Goal: Task Accomplishment & Management: Use online tool/utility

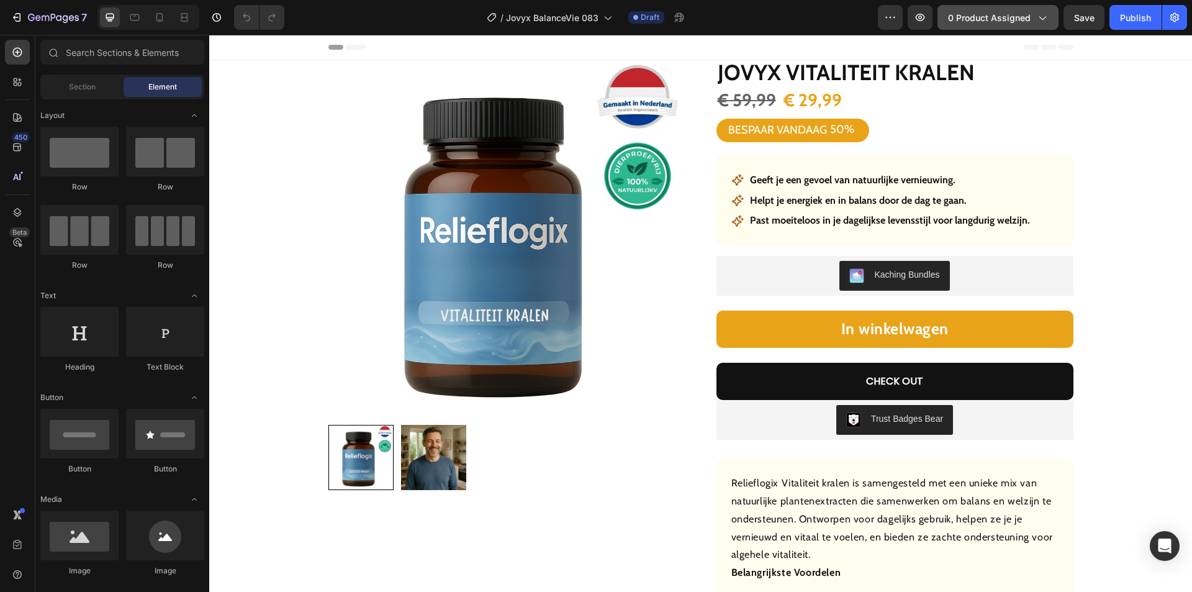
click at [996, 12] on span "0 product assigned" at bounding box center [989, 17] width 83 height 13
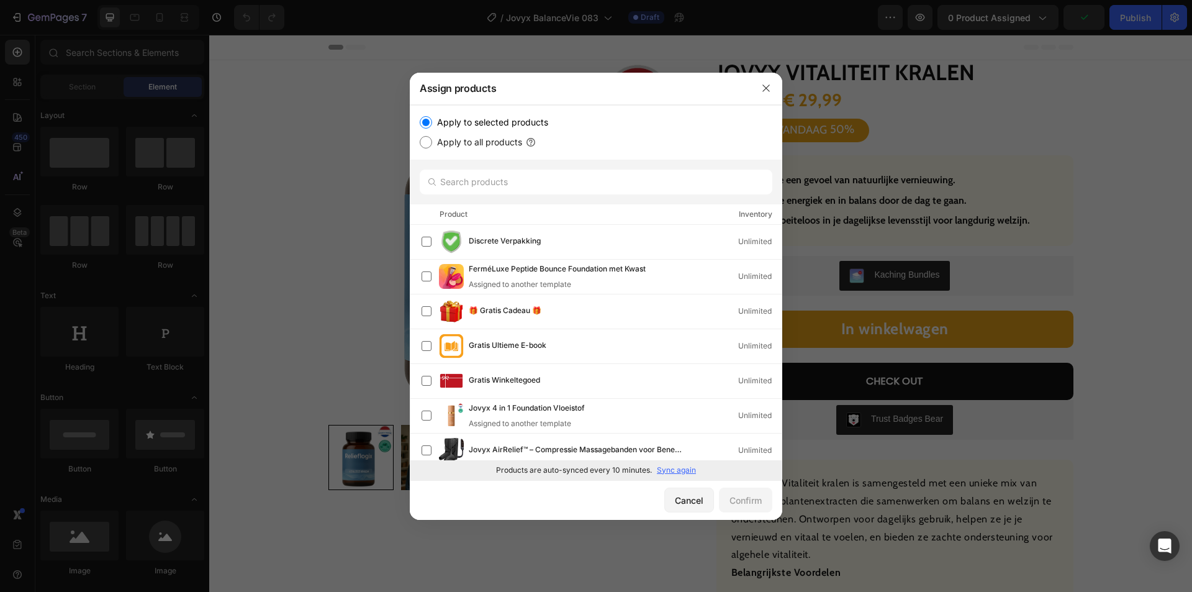
click at [674, 467] on p "Sync again" at bounding box center [676, 469] width 39 height 11
click at [525, 176] on input "text" at bounding box center [596, 181] width 353 height 25
paste input "Jovyx Ontspannende crème"
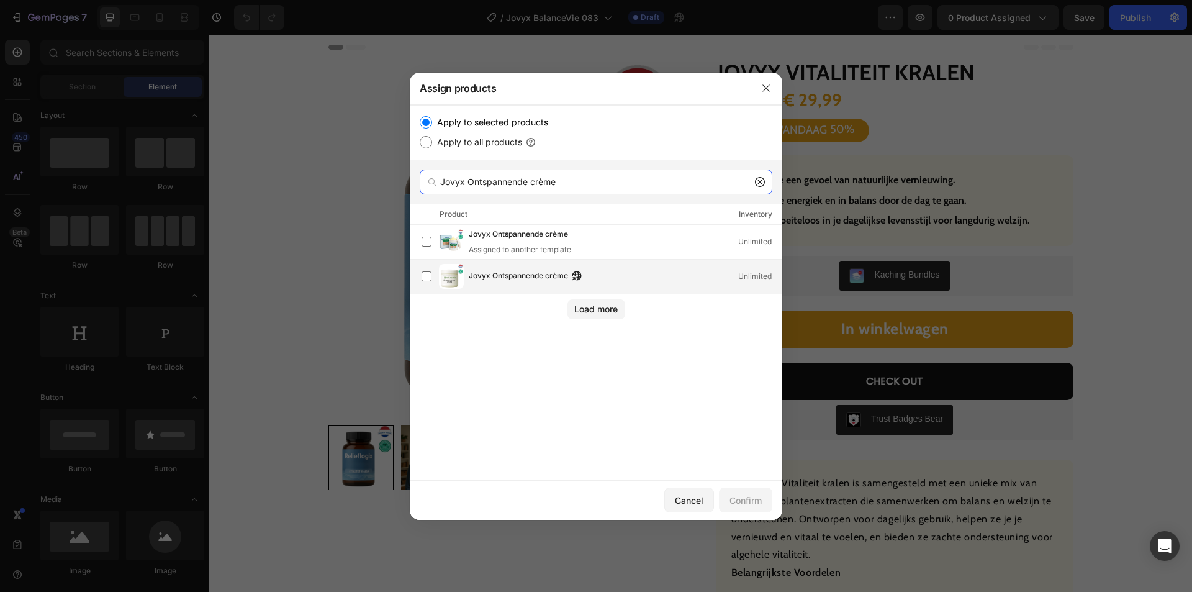
type input "Jovyx Ontspannende crème"
click at [511, 277] on span "Jovyx Ontspannende crème" at bounding box center [518, 276] width 99 height 14
click at [744, 499] on div "Confirm" at bounding box center [745, 500] width 32 height 13
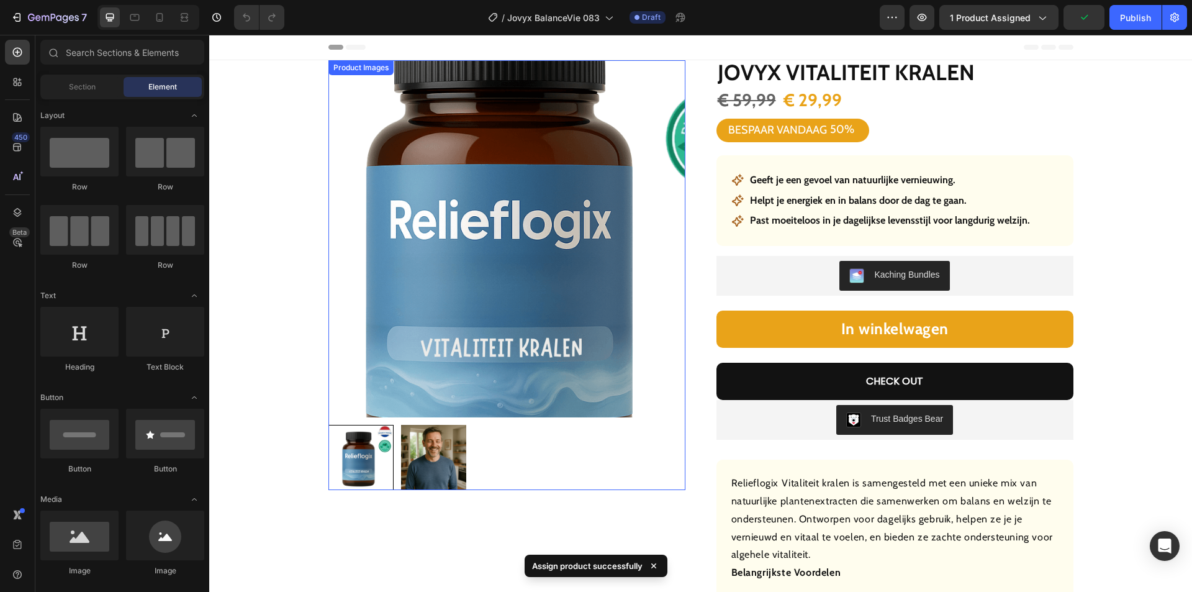
click at [513, 206] on img at bounding box center [506, 238] width 357 height 357
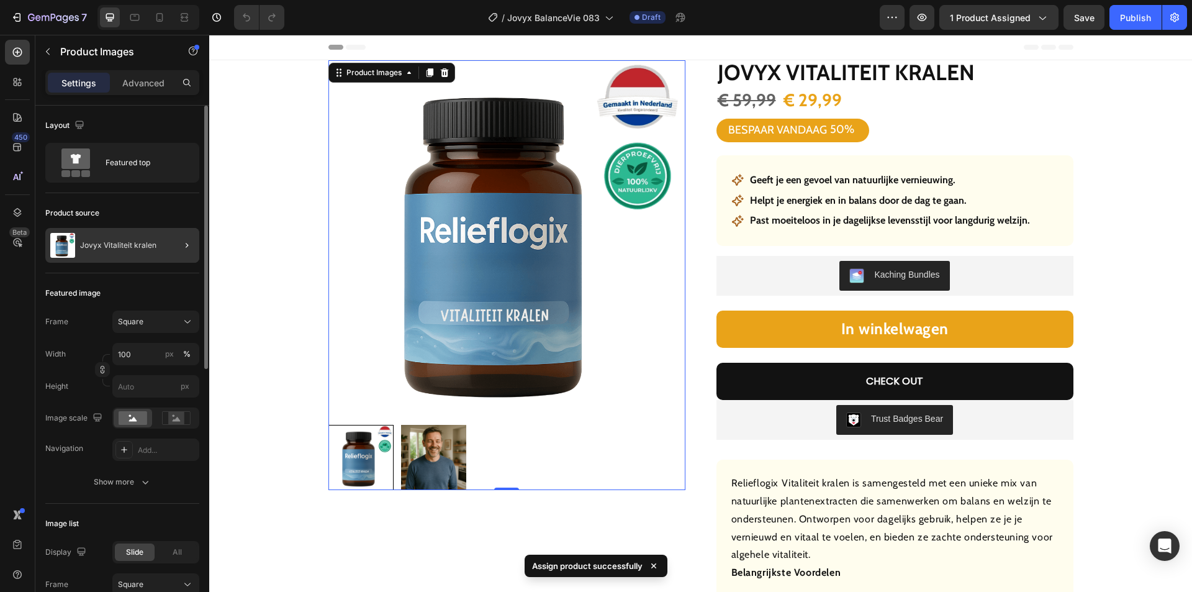
click at [173, 246] on div at bounding box center [182, 245] width 35 height 35
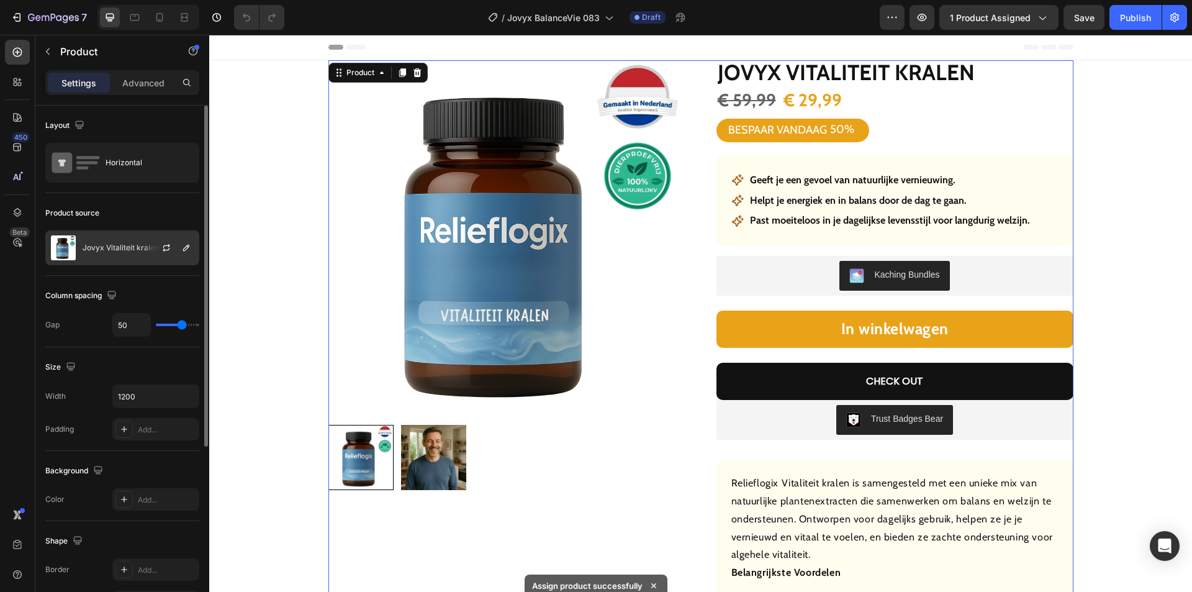
click at [125, 240] on div "Jovyx Vitaliteit kralen" at bounding box center [122, 247] width 154 height 35
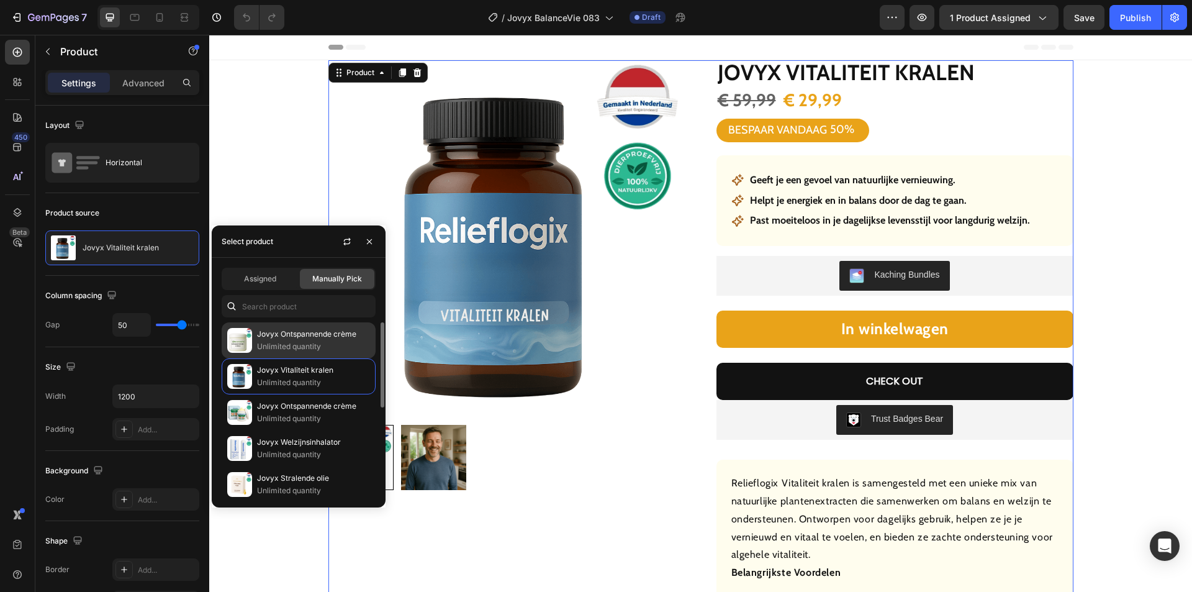
click at [309, 336] on p "Jovyx Ontspannende crème" at bounding box center [313, 334] width 113 height 12
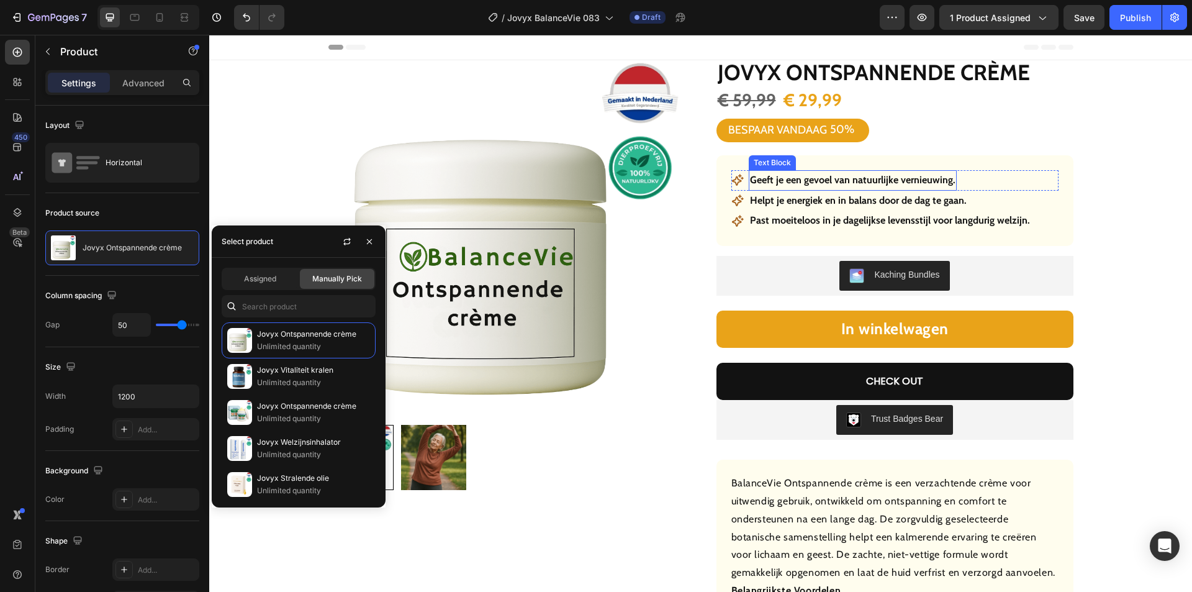
click at [819, 180] on strong "Geeft je een gevoel van natuurlijke vernieuwing." at bounding box center [852, 180] width 205 height 12
click at [817, 180] on strong "Geeft je een gevoel van natuurlijke vernieuwing." at bounding box center [852, 180] width 205 height 12
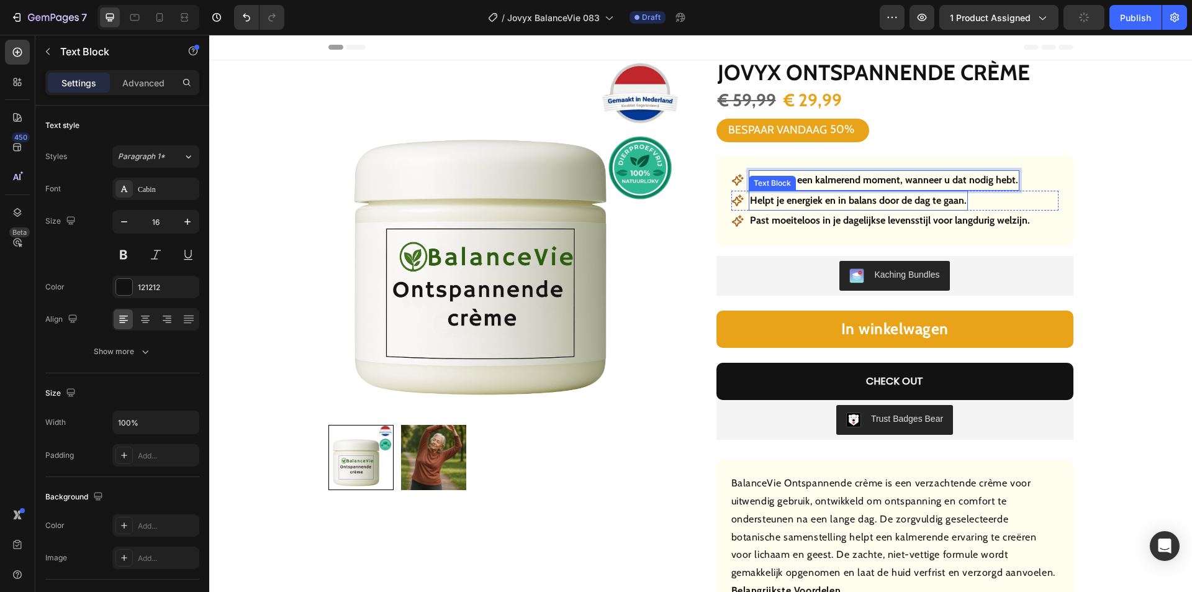
click at [820, 200] on p "Helpt je energiek en in balans door de dag te gaan." at bounding box center [858, 201] width 217 height 18
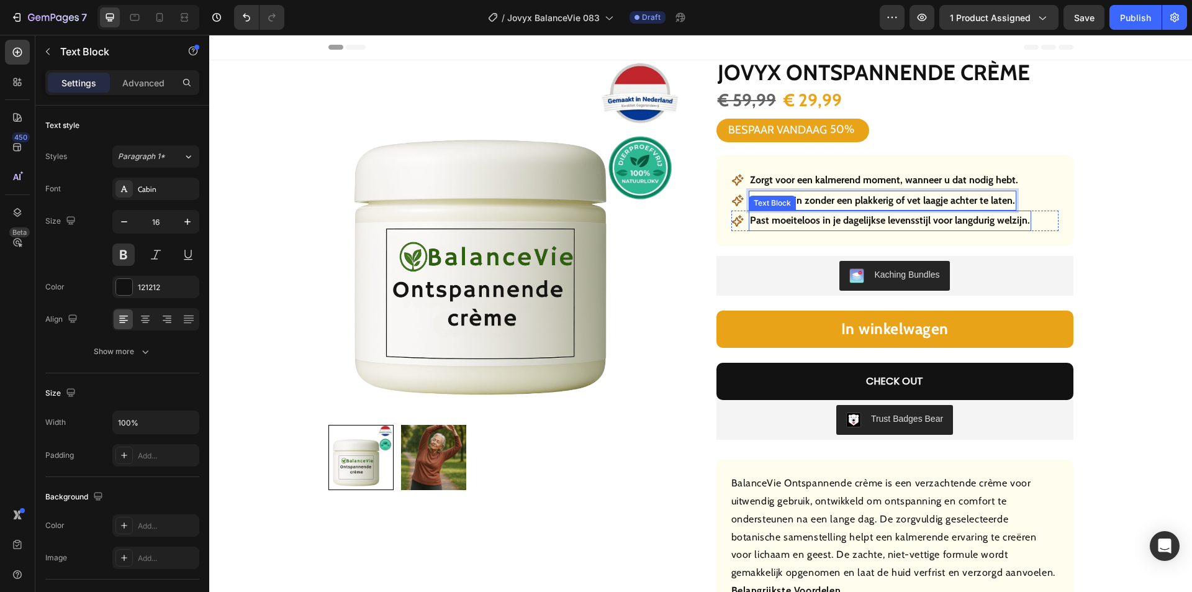
click at [819, 214] on strong "Past moeiteloos in je dagelijkse levensstijl voor langdurig welzijn." at bounding box center [890, 220] width 280 height 12
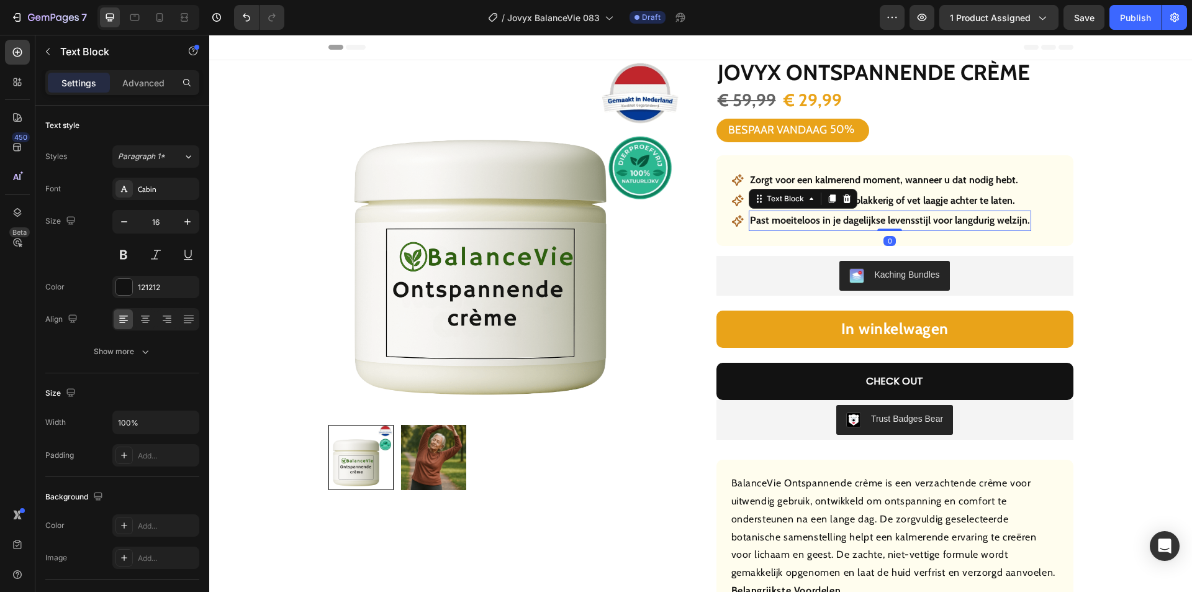
click at [809, 222] on strong "Past moeiteloos in je dagelijkse levensstijl voor langdurig welzijn." at bounding box center [890, 220] width 280 height 12
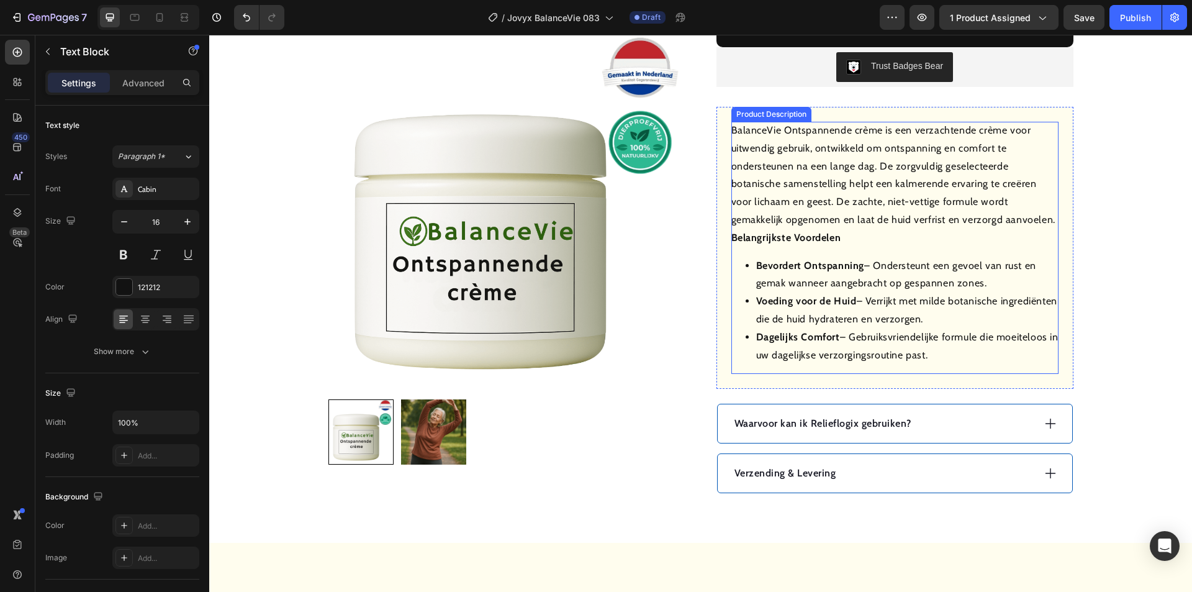
scroll to position [372, 0]
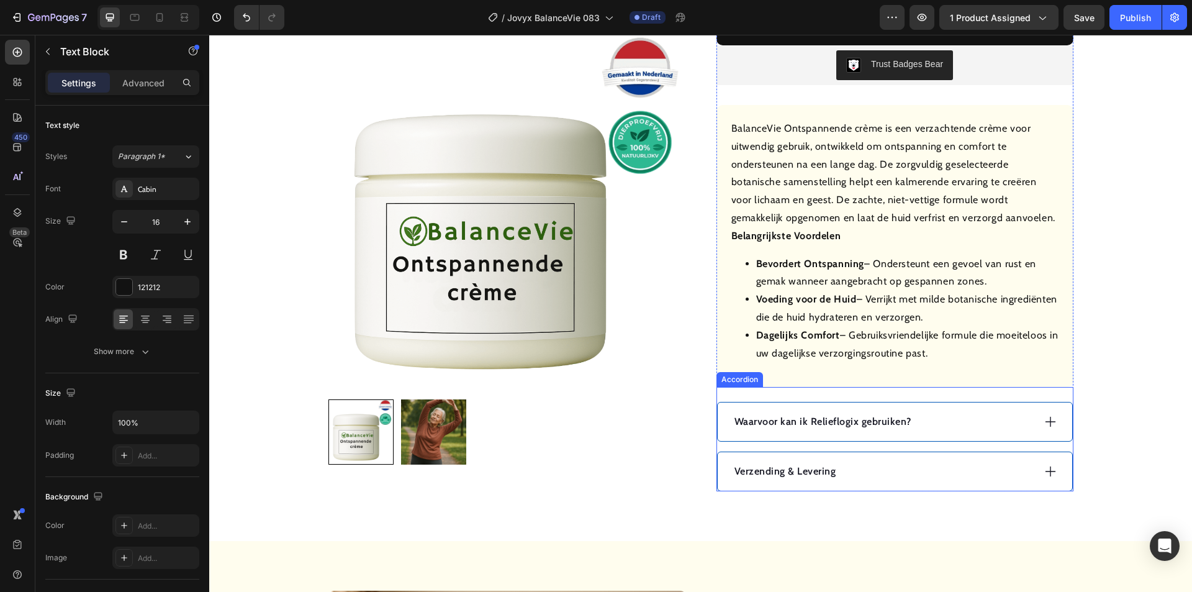
click at [1009, 423] on div "Waarvoor kan ik Relieflogix gebruiken?" at bounding box center [883, 421] width 301 height 19
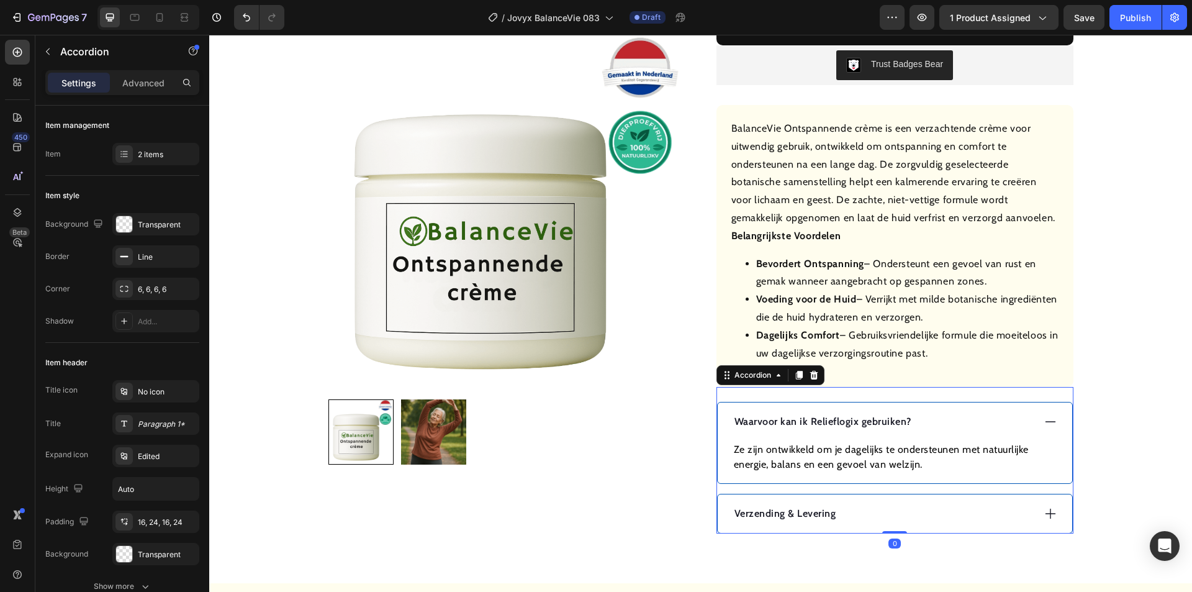
click at [818, 422] on p "Waarvoor kan ik Relieflogix gebruiken?" at bounding box center [822, 421] width 177 height 15
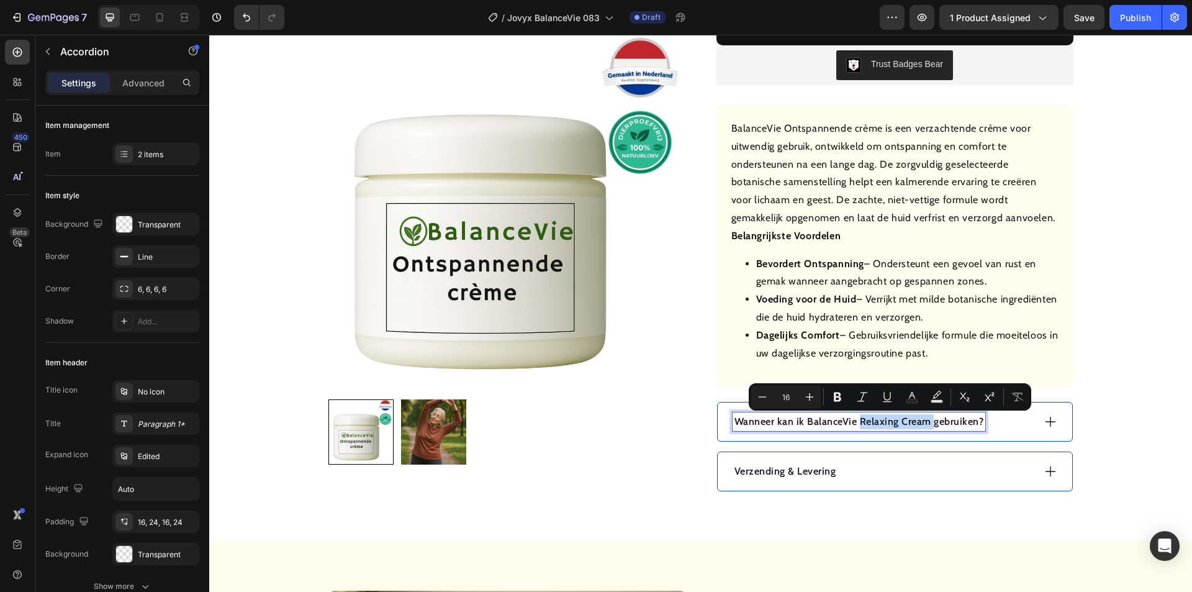
drag, startPoint x: 927, startPoint y: 420, endPoint x: 866, endPoint y: 423, distance: 60.9
click at [856, 422] on p "Wanneer kan ik BalanceVie Relaxing Cream gebruiken?" at bounding box center [859, 421] width 250 height 15
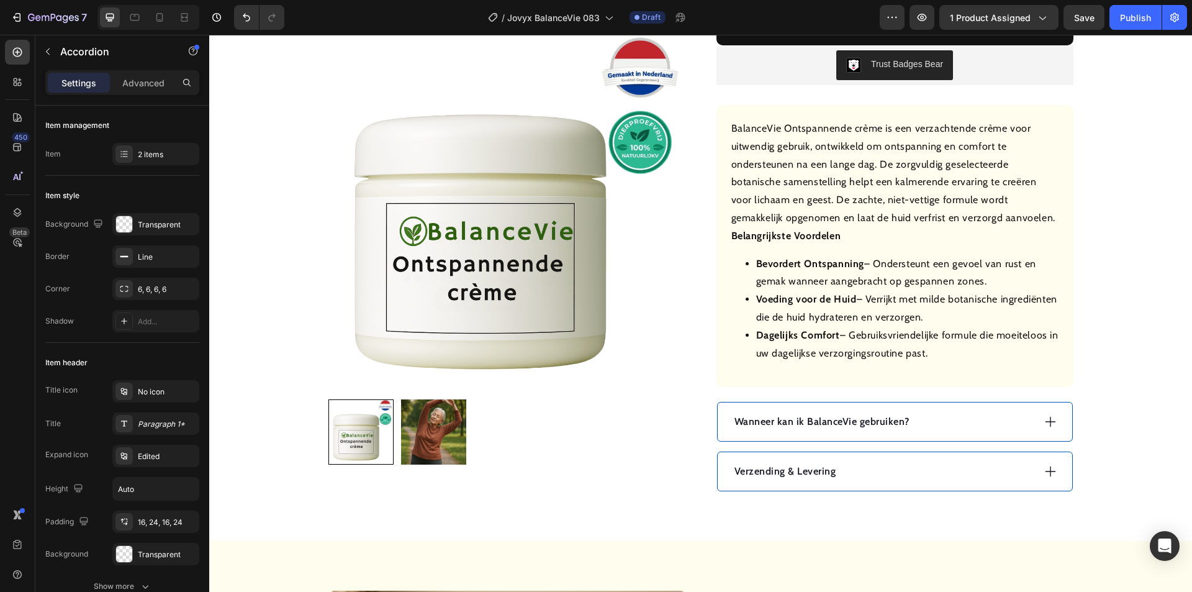
click at [970, 425] on div "Wanneer kan ik BalanceVie gebruiken?" at bounding box center [883, 421] width 301 height 19
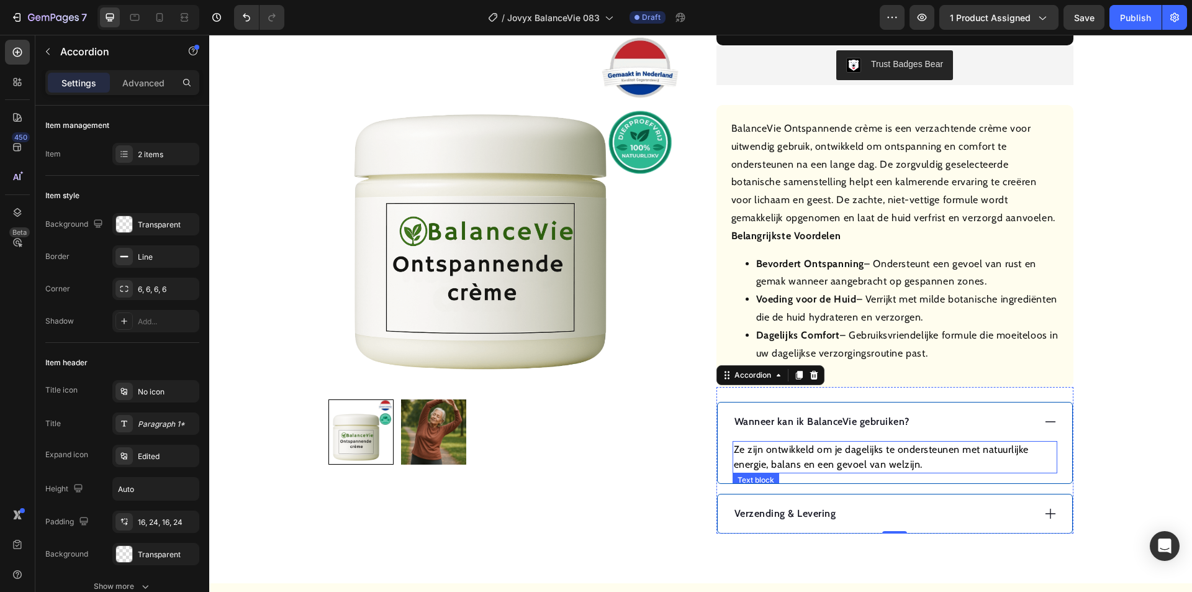
click at [855, 453] on p "Ze zijn ontwikkeld om je dagelijks te ondersteunen met natuurlijke energie, bal…" at bounding box center [895, 457] width 322 height 30
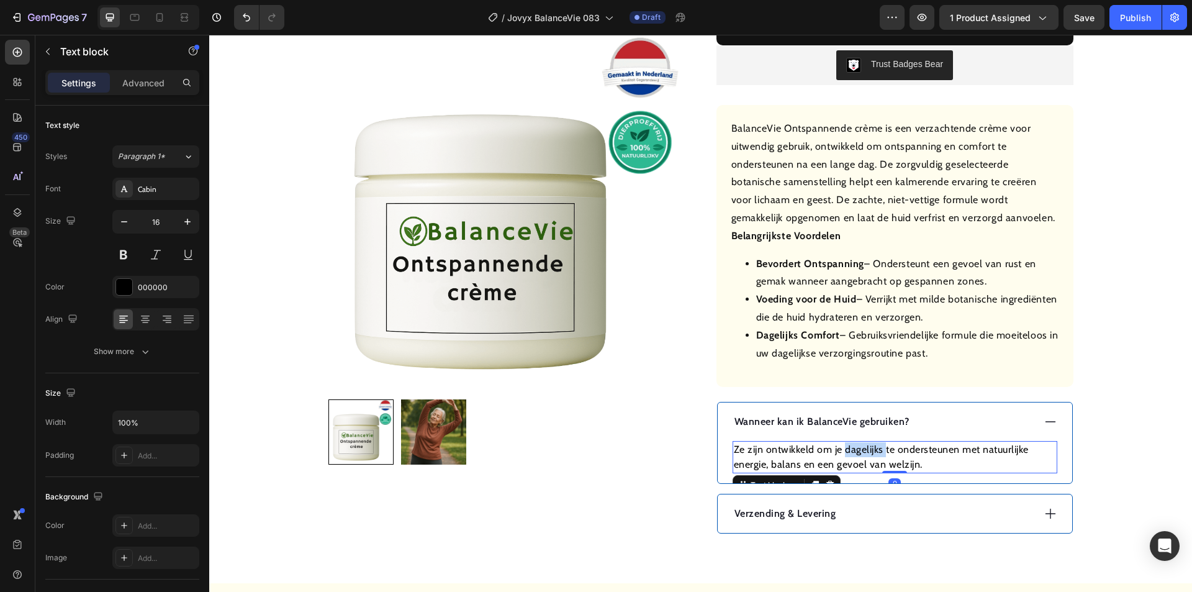
click at [855, 453] on p "Ze zijn ontwikkeld om je dagelijks te ondersteunen met natuurlijke energie, bal…" at bounding box center [895, 457] width 322 height 30
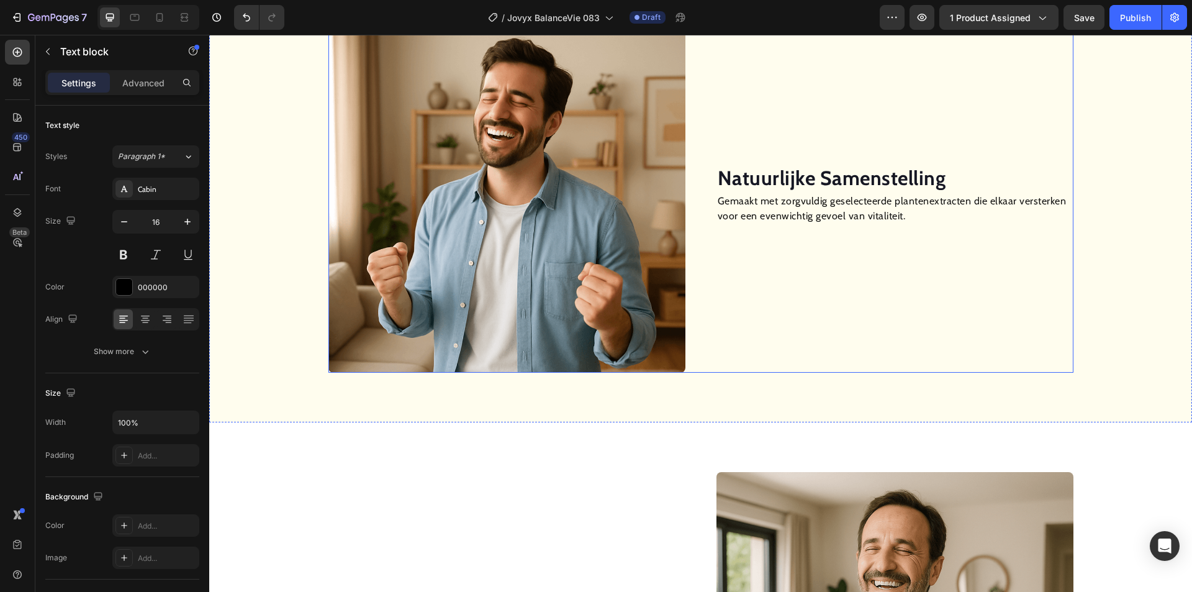
scroll to position [993, 0]
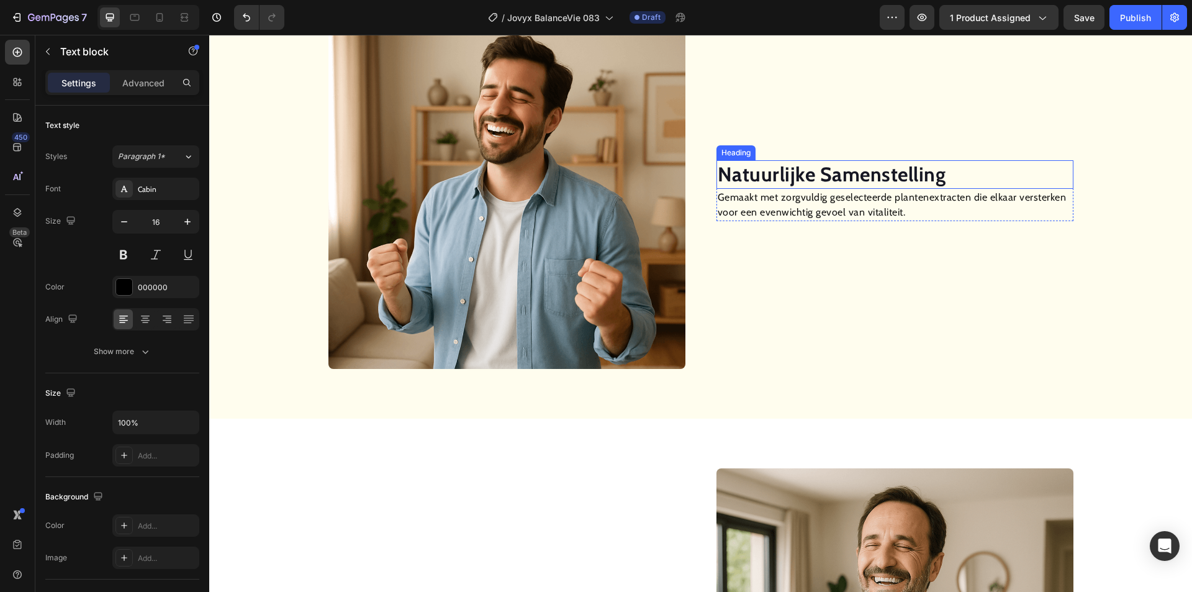
click at [822, 166] on strong "Natuurlijke Samenstelling" at bounding box center [832, 174] width 228 height 24
click at [797, 174] on strong "Natuurlijke Samenstelling" at bounding box center [832, 174] width 228 height 24
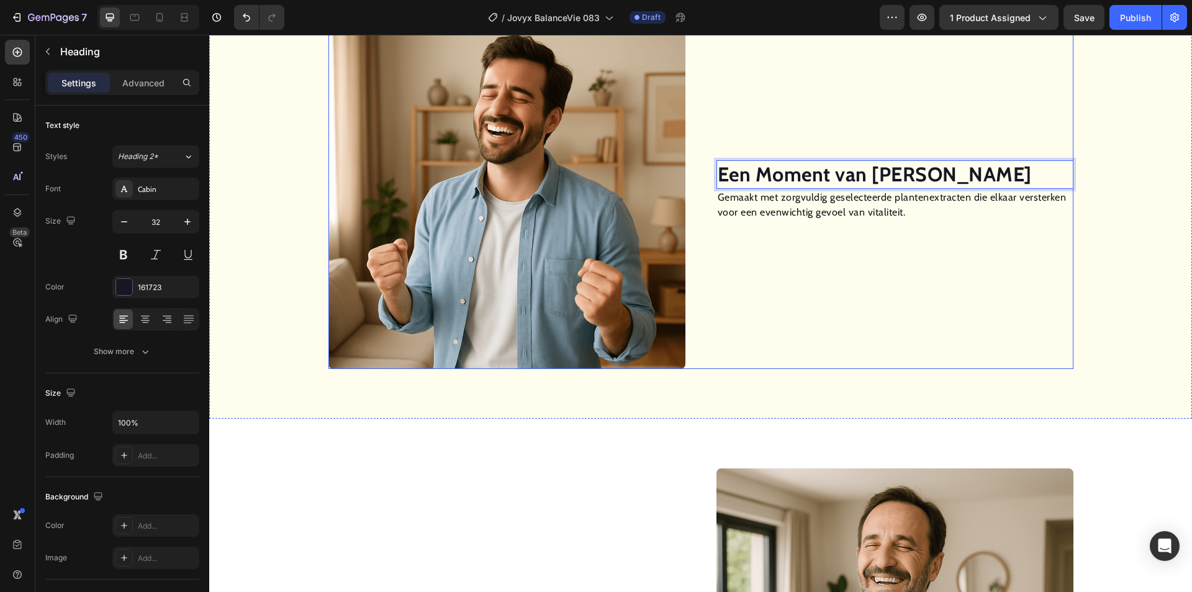
click at [741, 222] on div "Een Moment van [PERSON_NAME] Heading 0 Gemaakt met zorgvuldig geselecteerde pla…" at bounding box center [894, 190] width 357 height 357
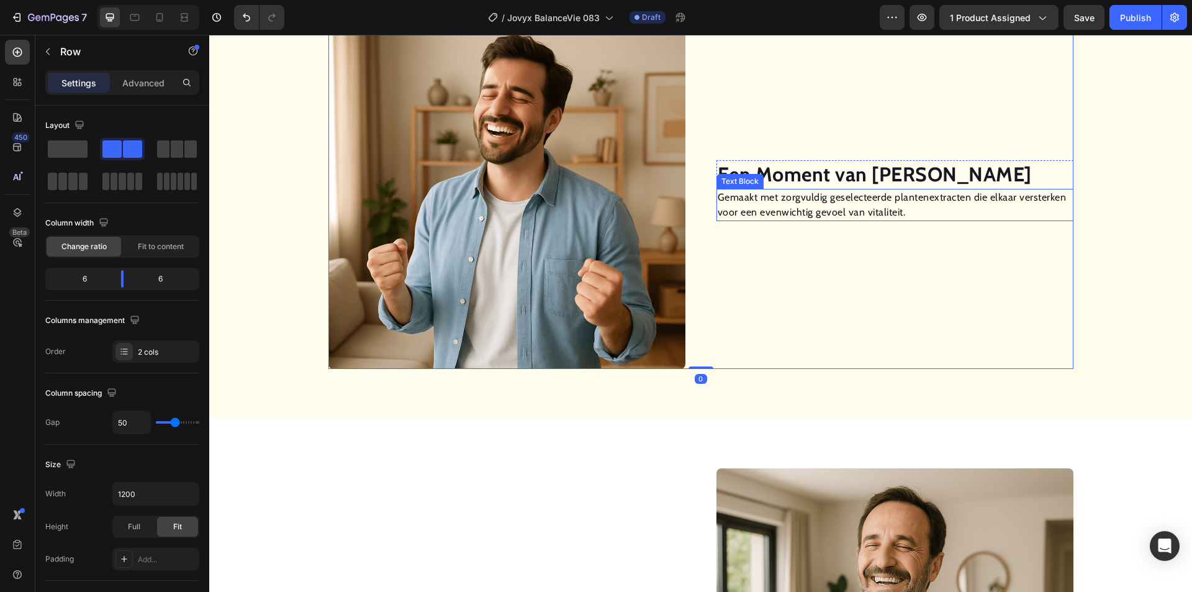
click at [751, 207] on p "Gemaakt met zorgvuldig geselecteerde plantenextracten die elkaar versterken voo…" at bounding box center [895, 205] width 354 height 30
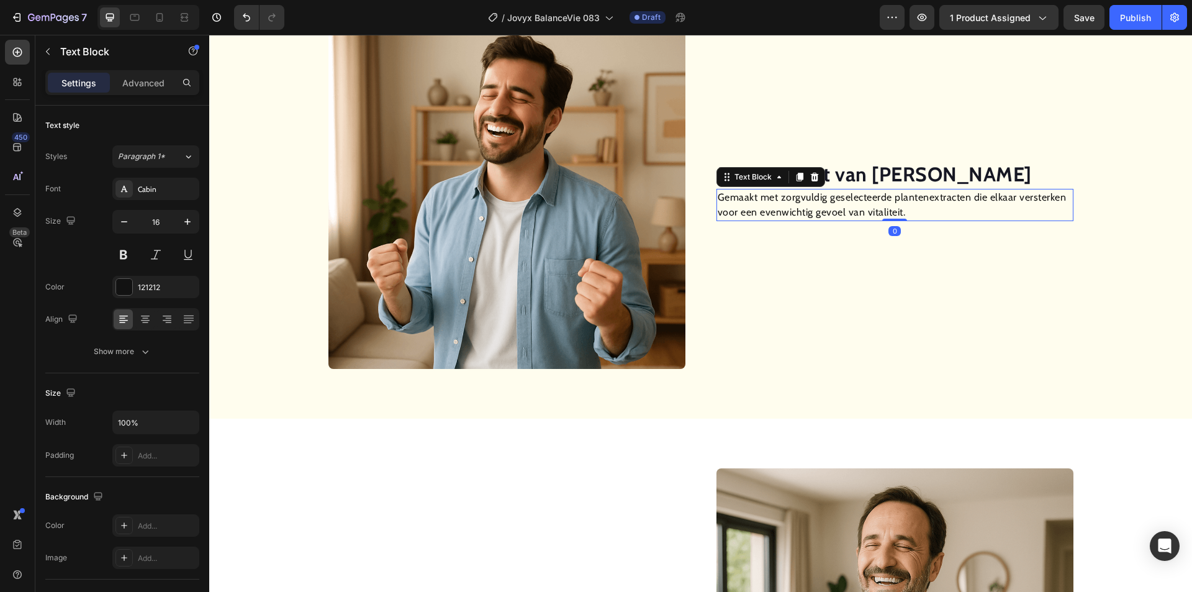
click at [751, 207] on p "Gemaakt met zorgvuldig geselecteerde plantenextracten die elkaar versterken voo…" at bounding box center [895, 205] width 354 height 30
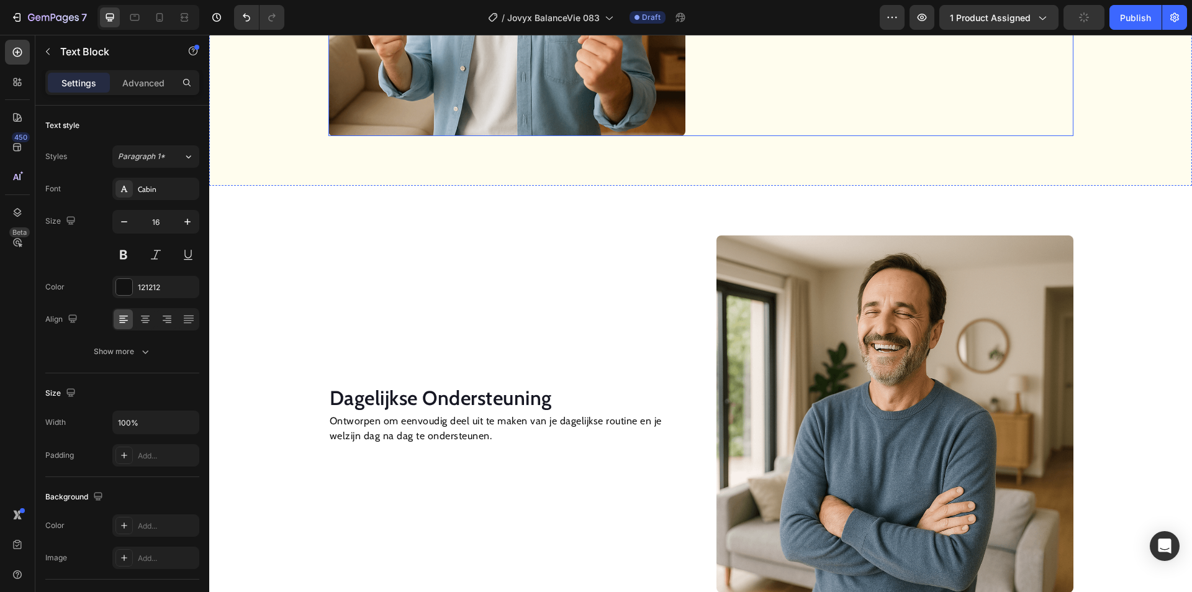
scroll to position [1304, 0]
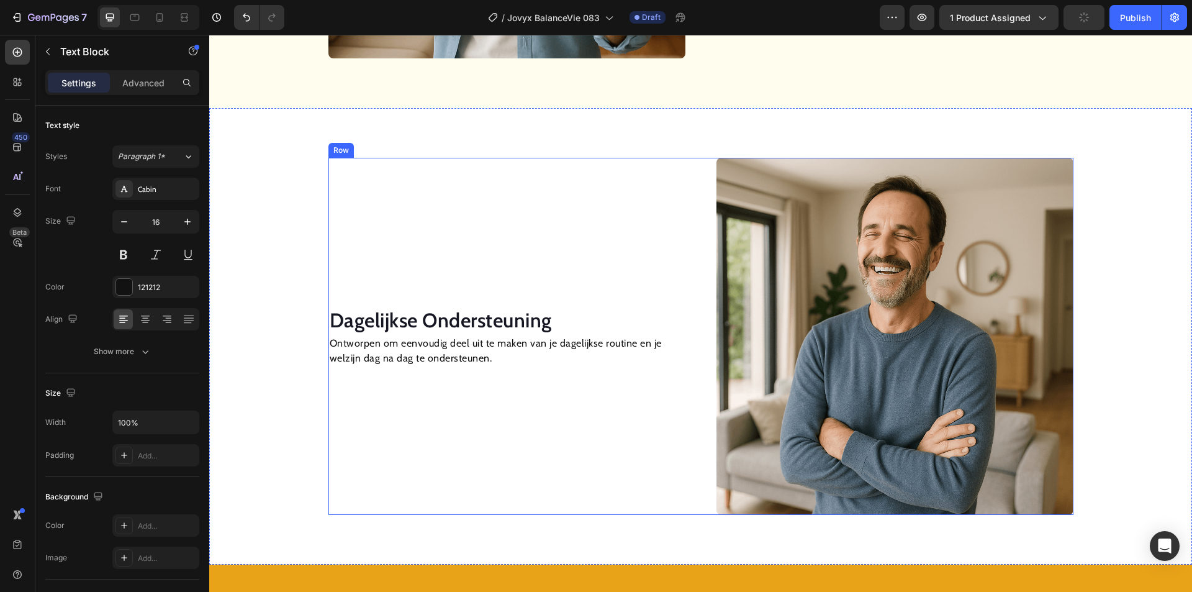
click at [490, 314] on h2 "Dagelijkse Ondersteuning" at bounding box center [506, 320] width 357 height 29
click at [486, 317] on h2 "Dagelijkse Ondersteuning" at bounding box center [506, 320] width 357 height 29
click at [482, 320] on p "Dagelijkse Ondersteuning" at bounding box center [507, 320] width 354 height 26
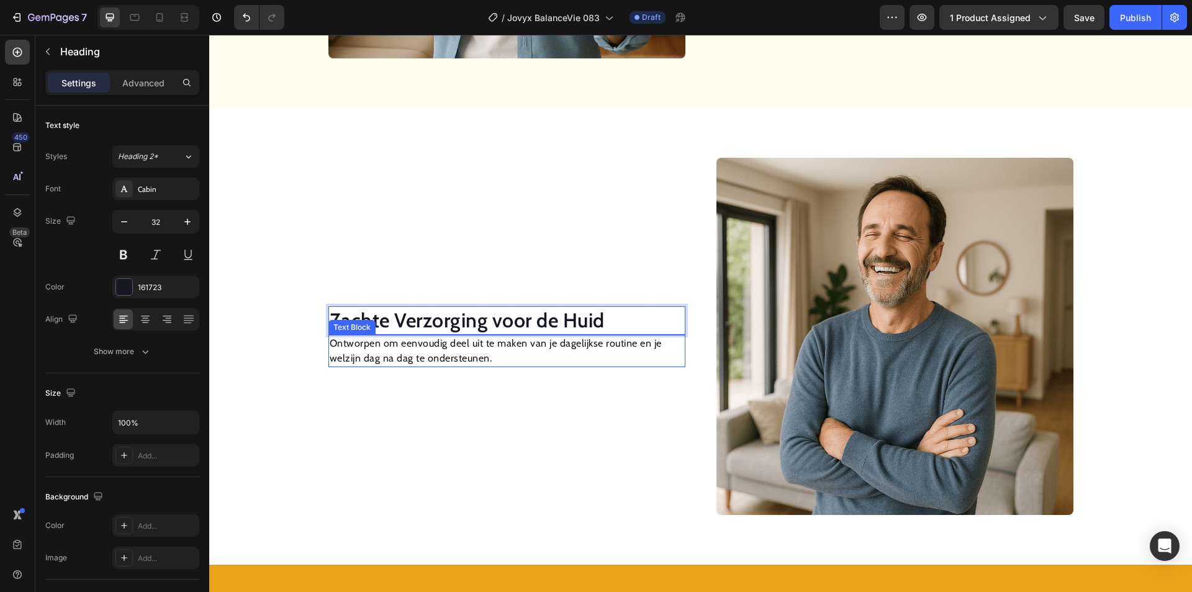
click at [398, 352] on p "Ontworpen om eenvoudig deel uit te maken van je dagelijkse routine en je welzij…" at bounding box center [507, 351] width 354 height 30
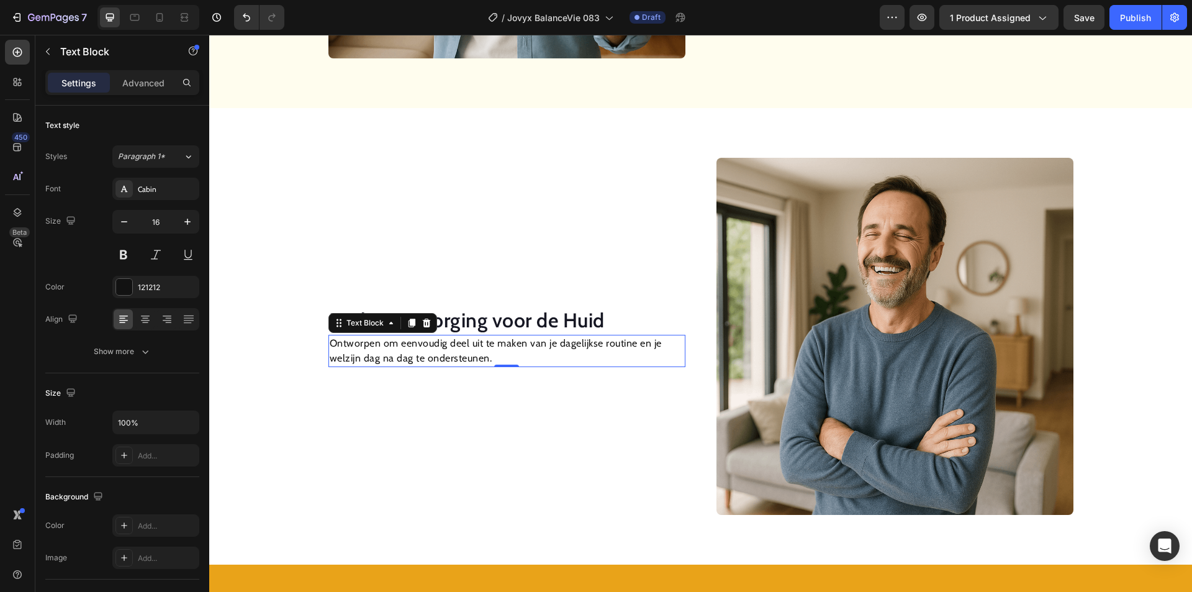
click at [398, 352] on p "Ontworpen om eenvoudig deel uit te maken van je dagelijkse routine en je welzij…" at bounding box center [507, 351] width 354 height 30
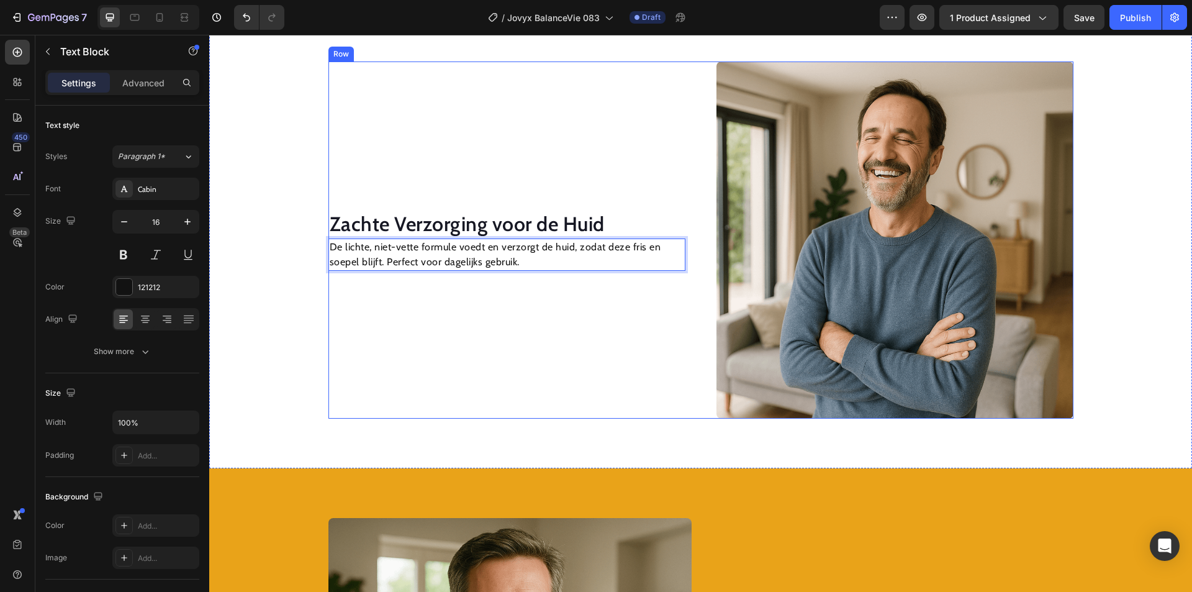
scroll to position [1614, 0]
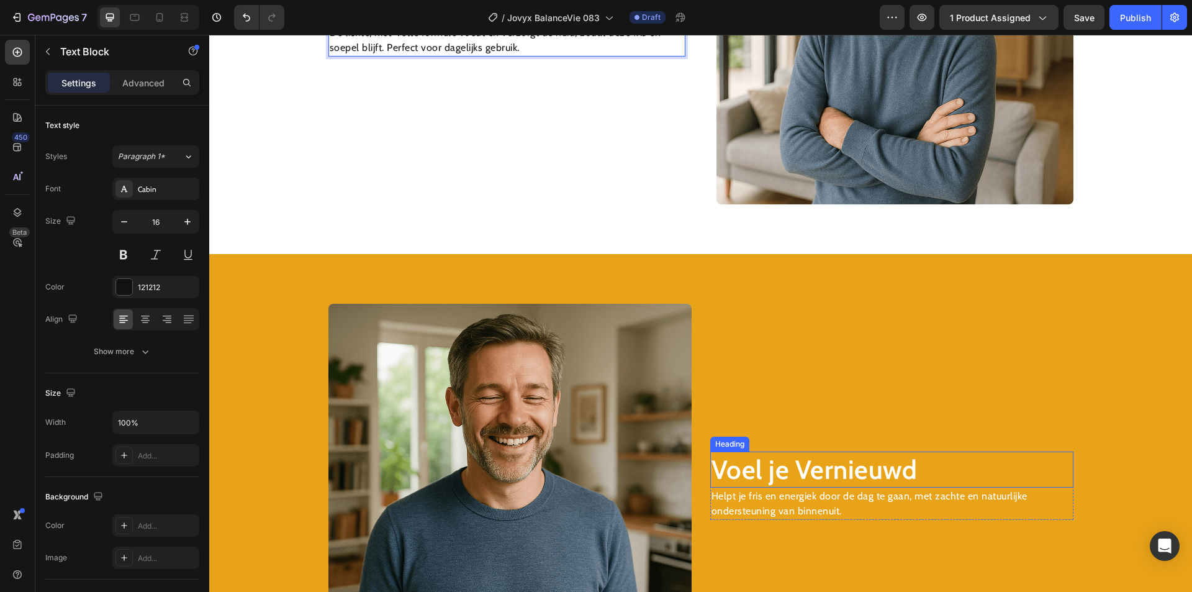
click at [765, 464] on h2 "Voel je Vernieuwd" at bounding box center [891, 469] width 363 height 37
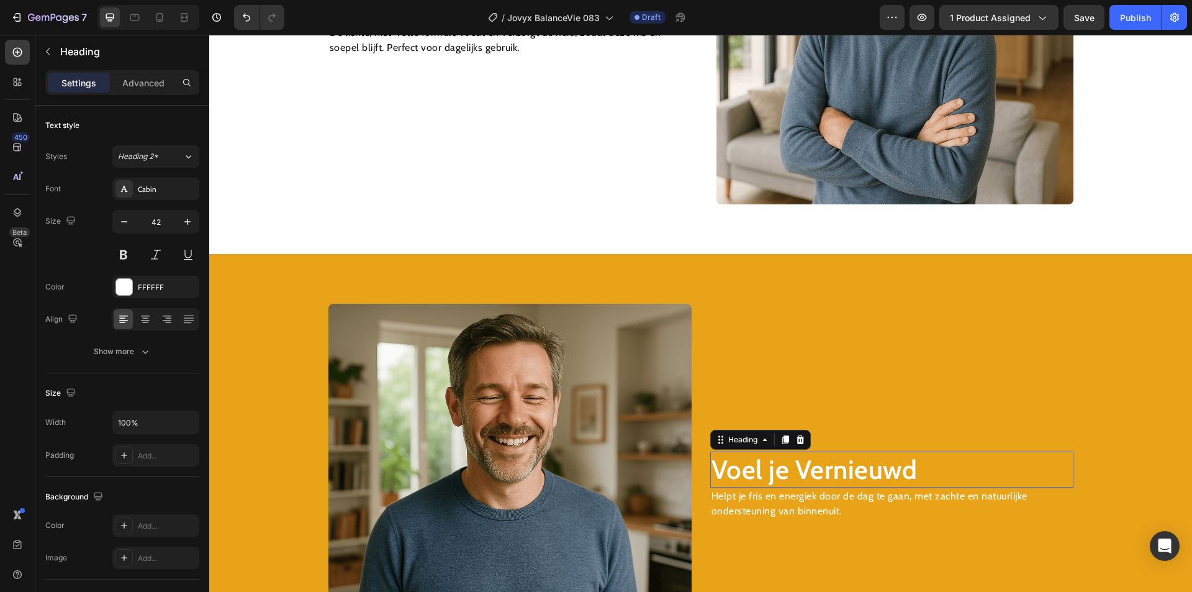
click at [763, 465] on h2 "Voel je Vernieuwd" at bounding box center [891, 469] width 363 height 37
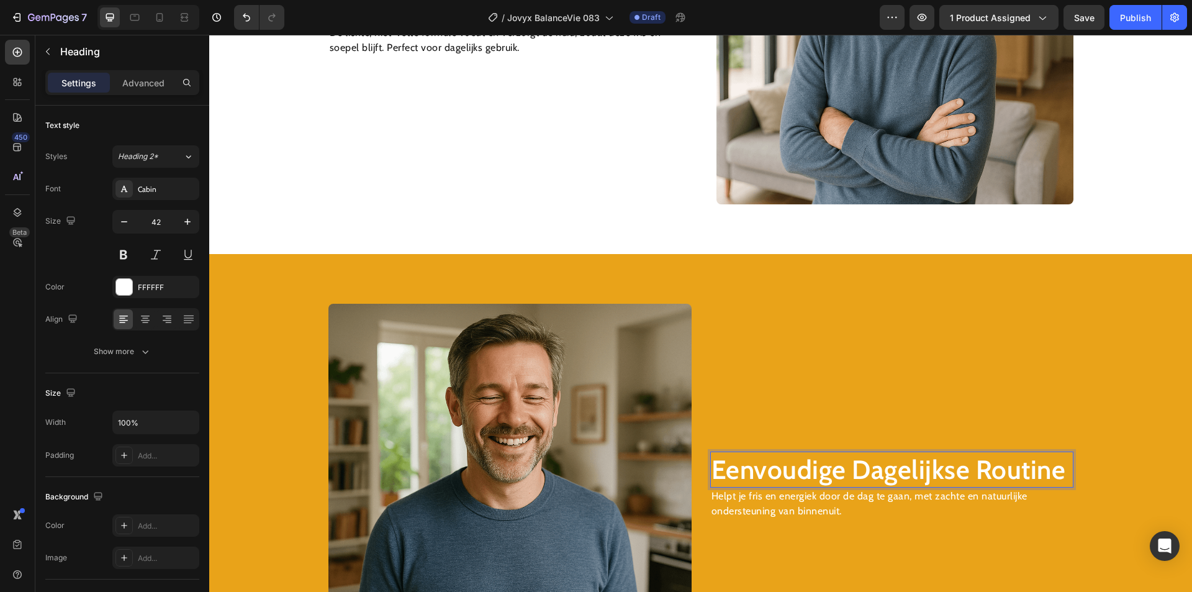
click at [763, 502] on p "Helpt je fris en energiek door de dag te gaan, met zachte en natuurlijke onders…" at bounding box center [891, 504] width 361 height 30
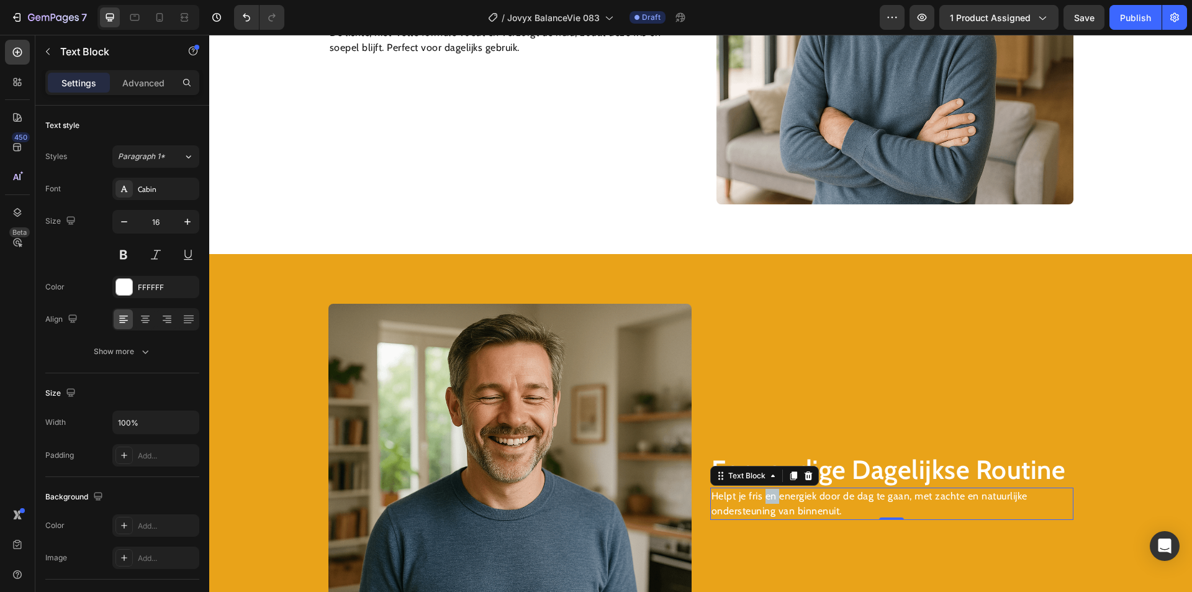
click at [763, 502] on p "Helpt je fris en energiek door de dag te gaan, met zachte en natuurlijke onders…" at bounding box center [891, 504] width 361 height 30
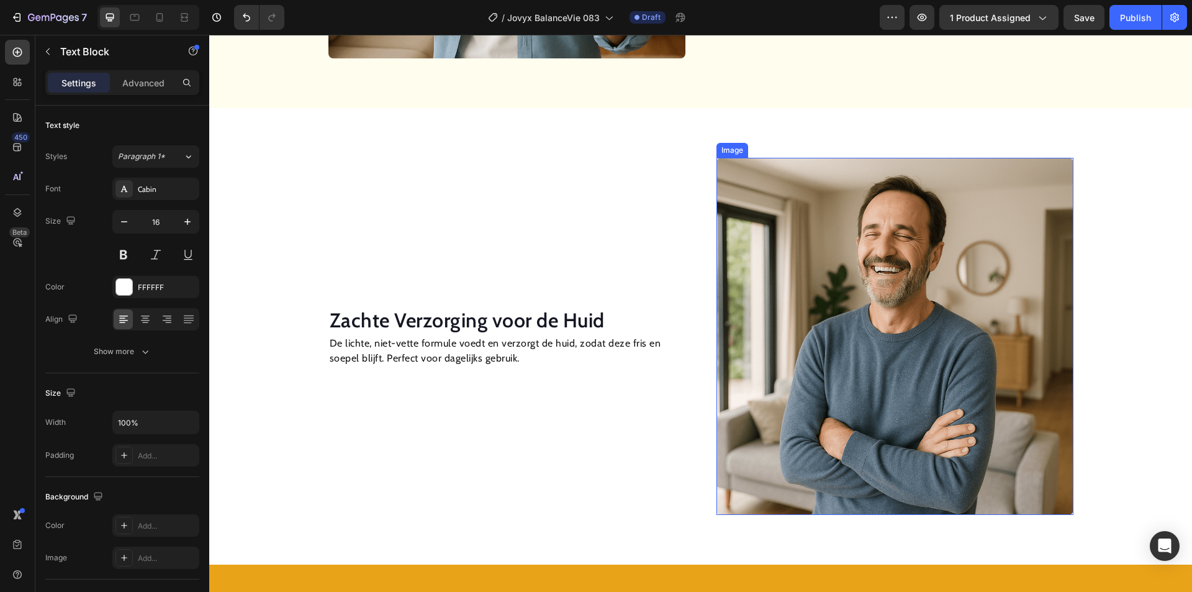
scroll to position [993, 0]
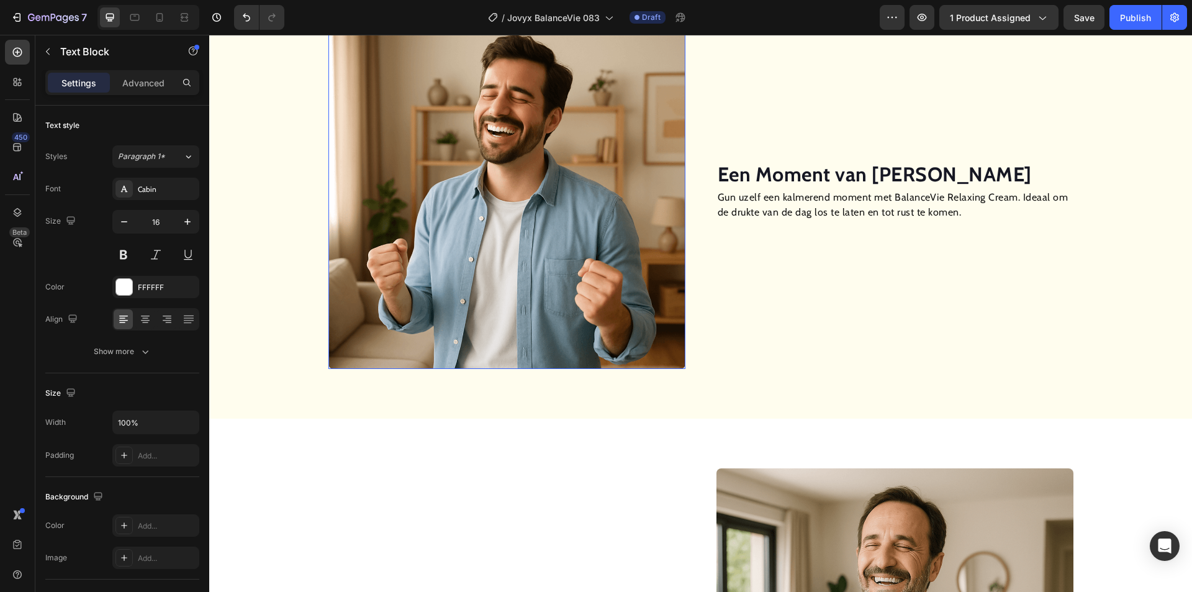
click at [534, 161] on img at bounding box center [506, 190] width 357 height 357
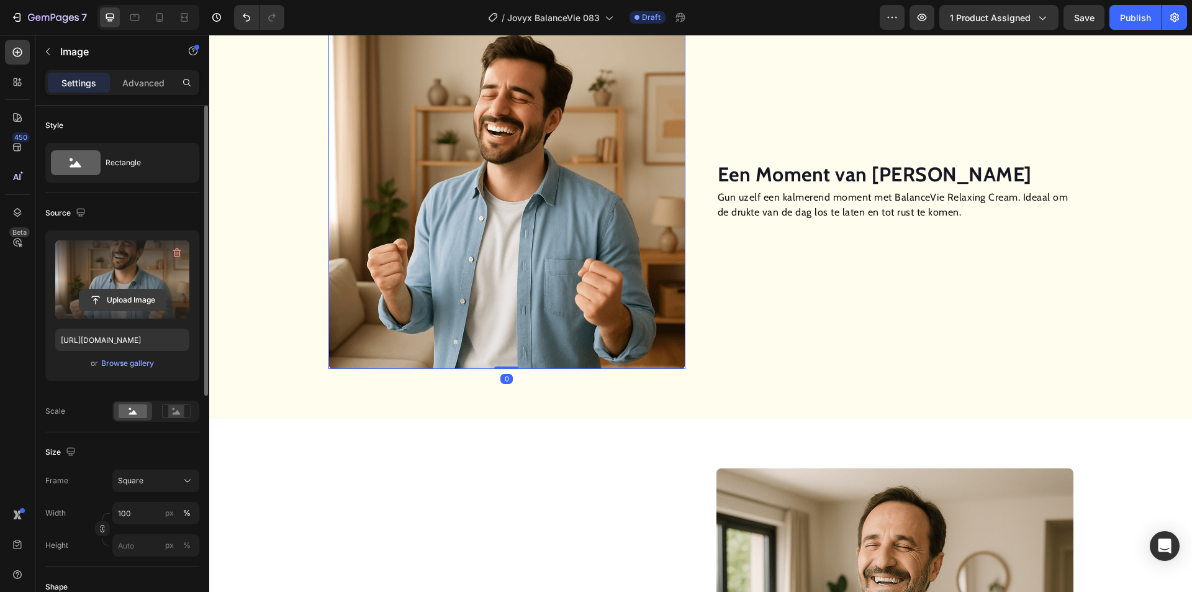
click at [136, 302] on input "file" at bounding box center [122, 299] width 86 height 21
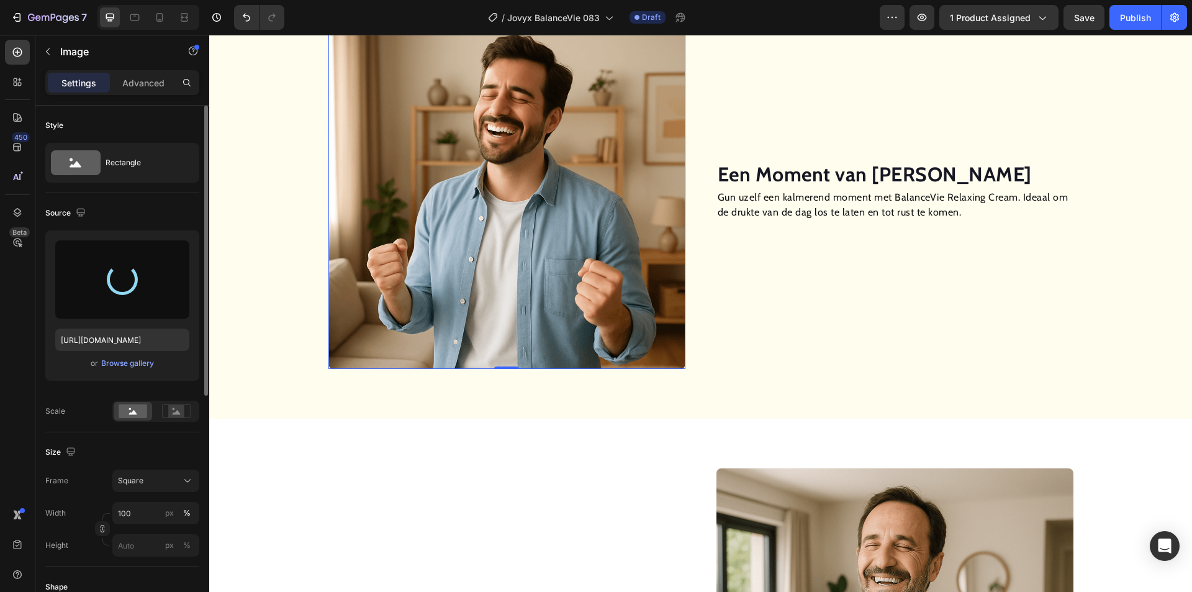
type input "[URL][DOMAIN_NAME]"
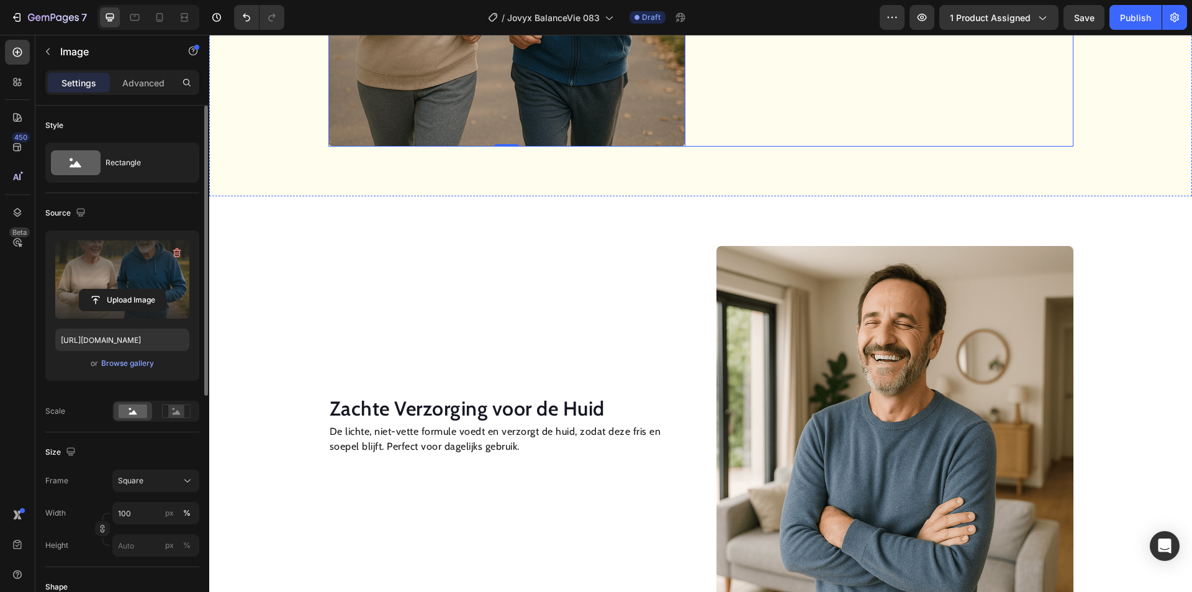
scroll to position [1242, 0]
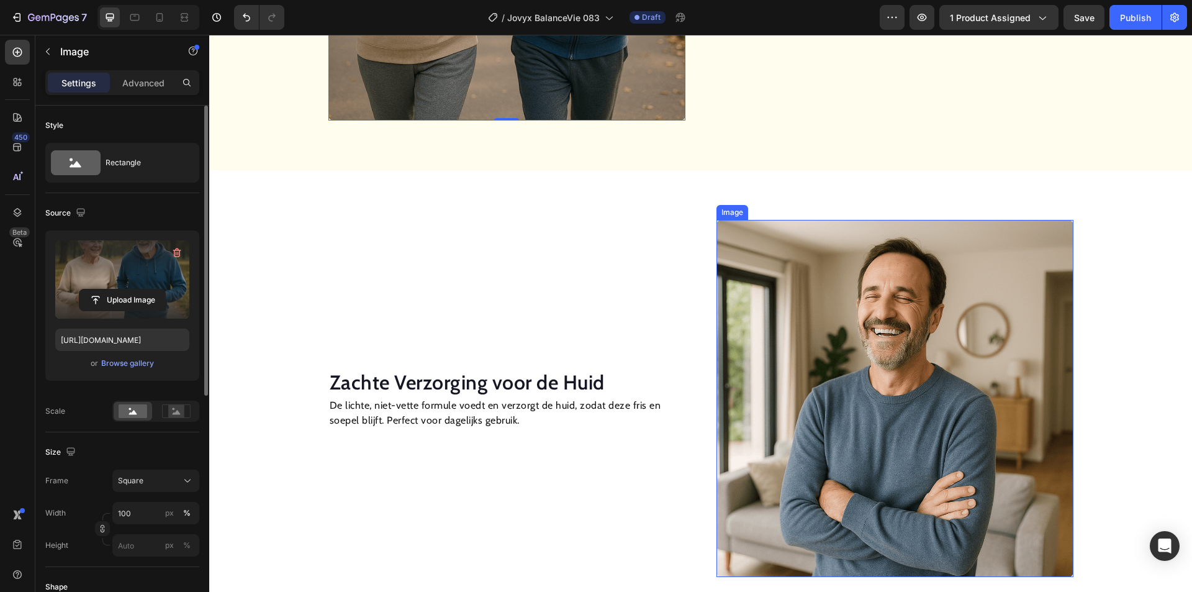
click at [875, 391] on img at bounding box center [894, 398] width 357 height 357
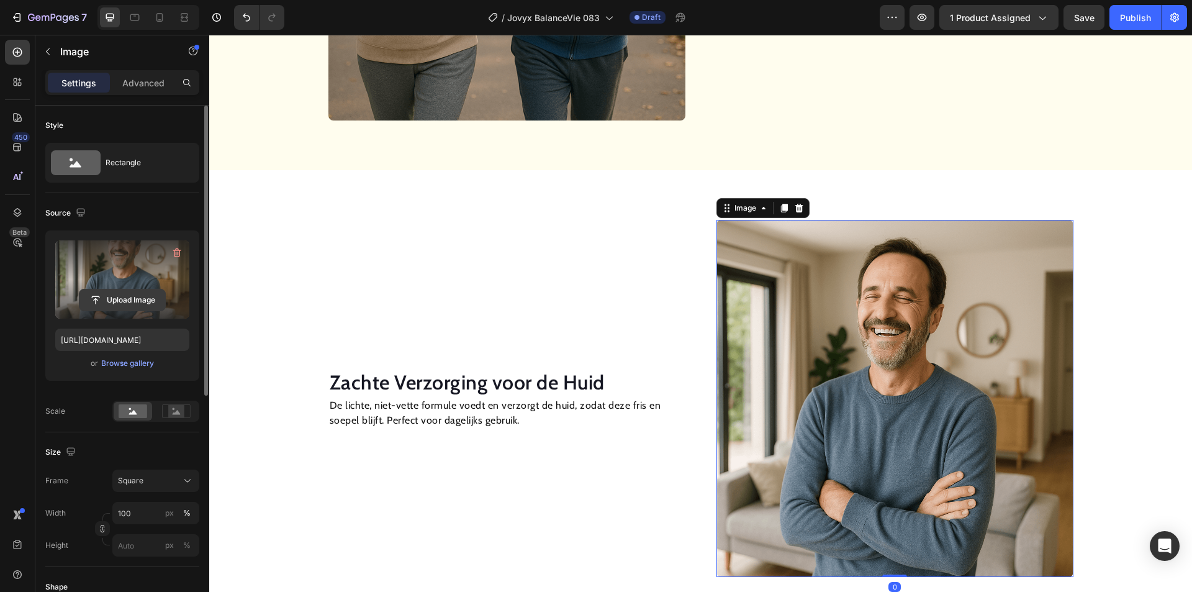
click at [125, 300] on input "file" at bounding box center [122, 299] width 86 height 21
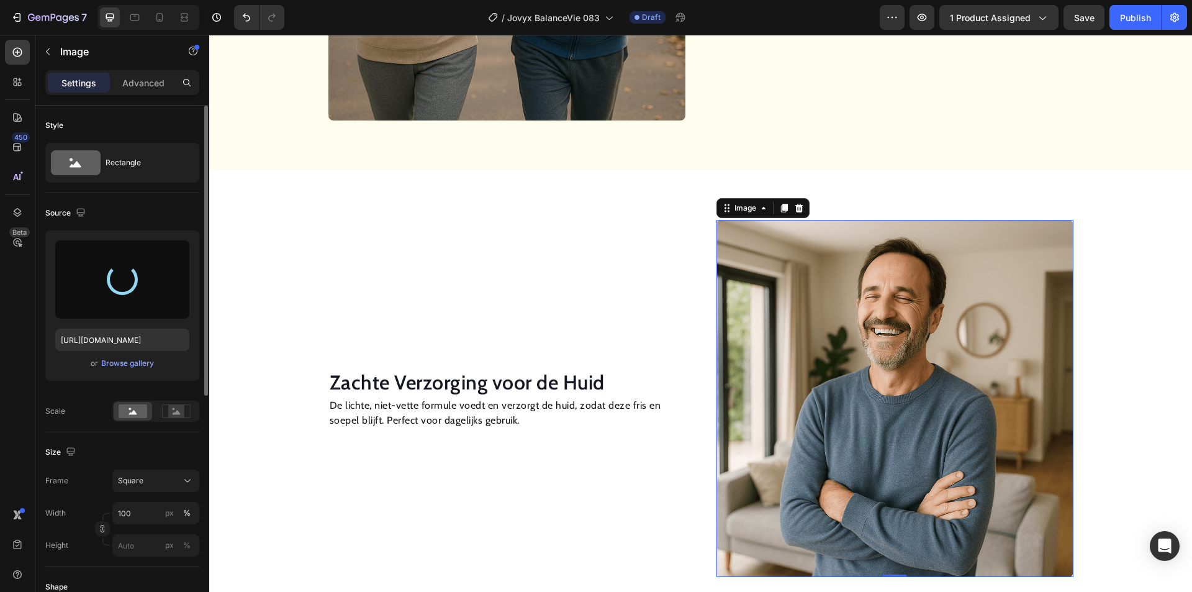
type input "[URL][DOMAIN_NAME]"
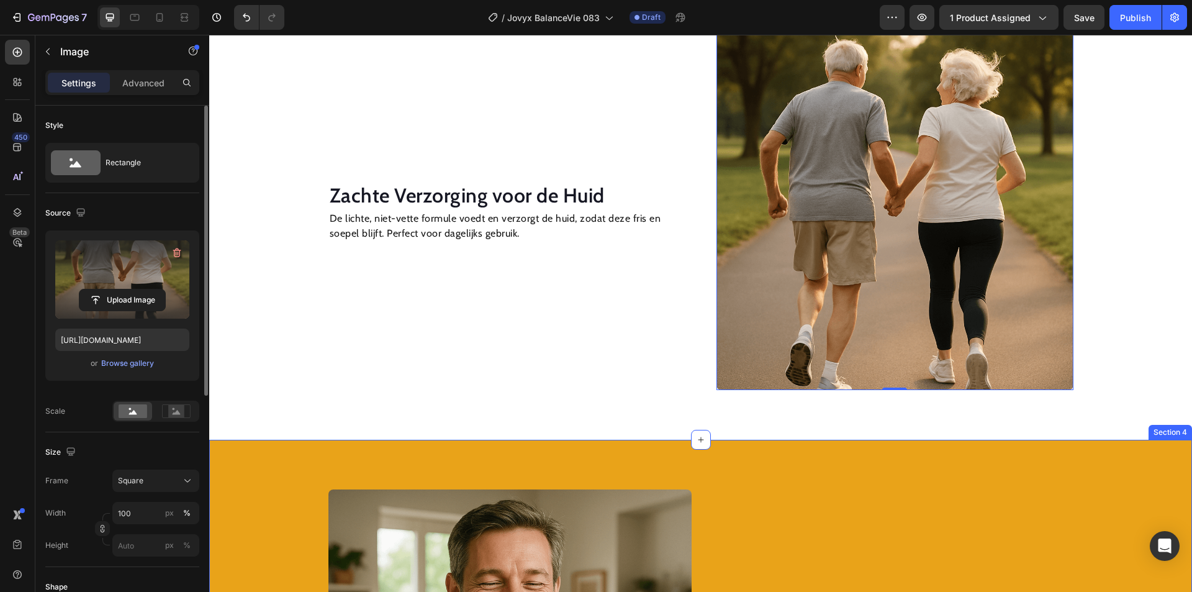
scroll to position [1614, 0]
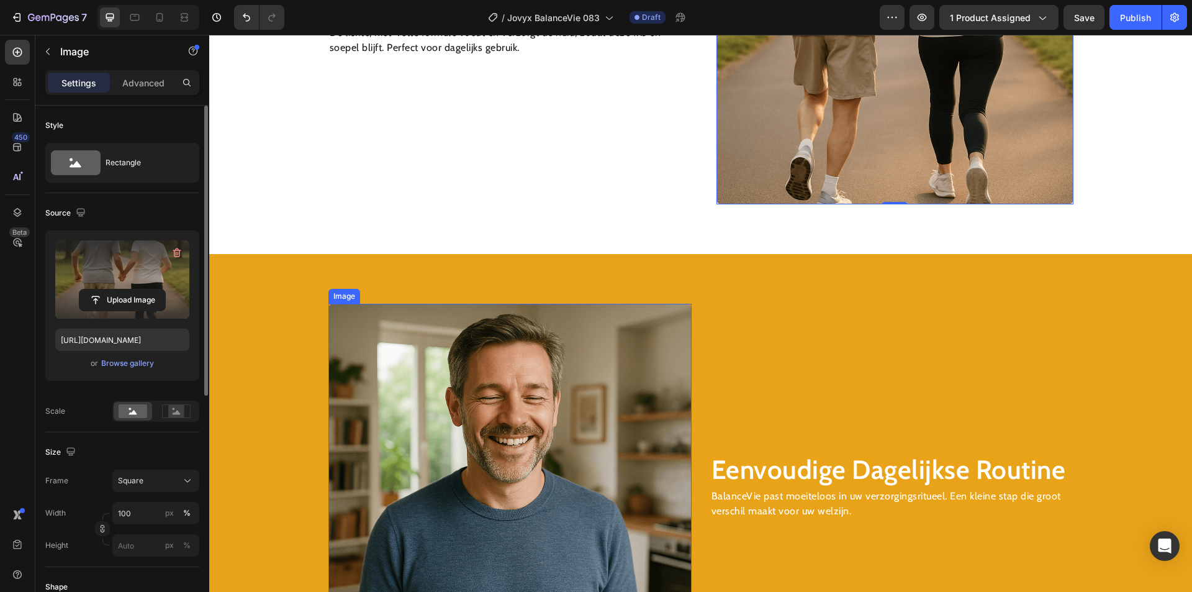
click at [542, 383] on img at bounding box center [509, 485] width 363 height 363
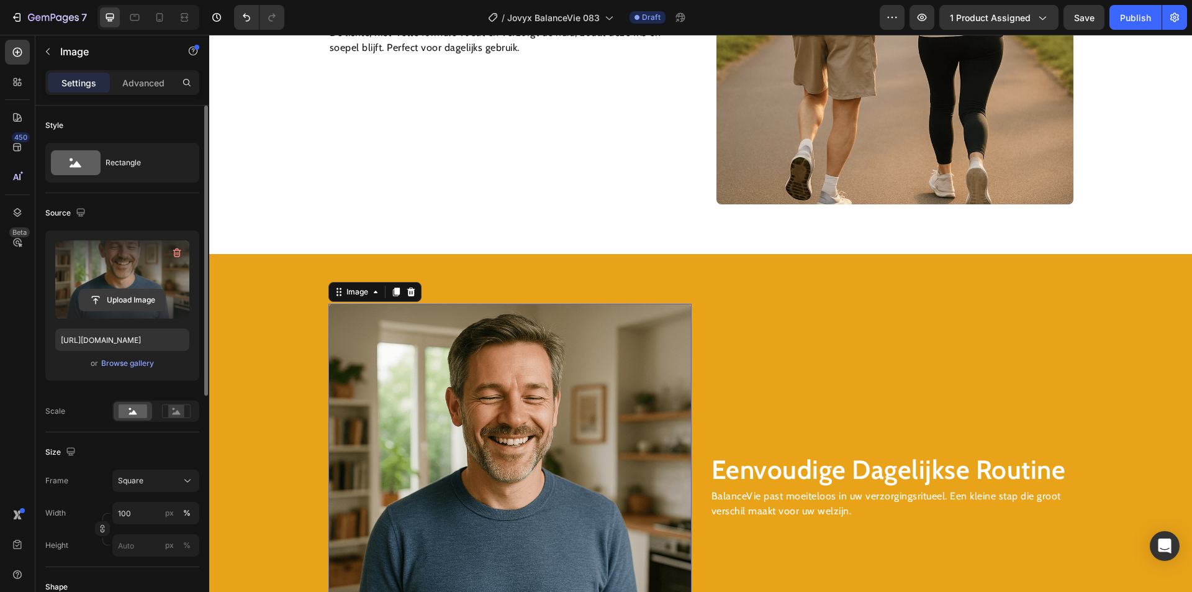
click at [112, 297] on input "file" at bounding box center [122, 299] width 86 height 21
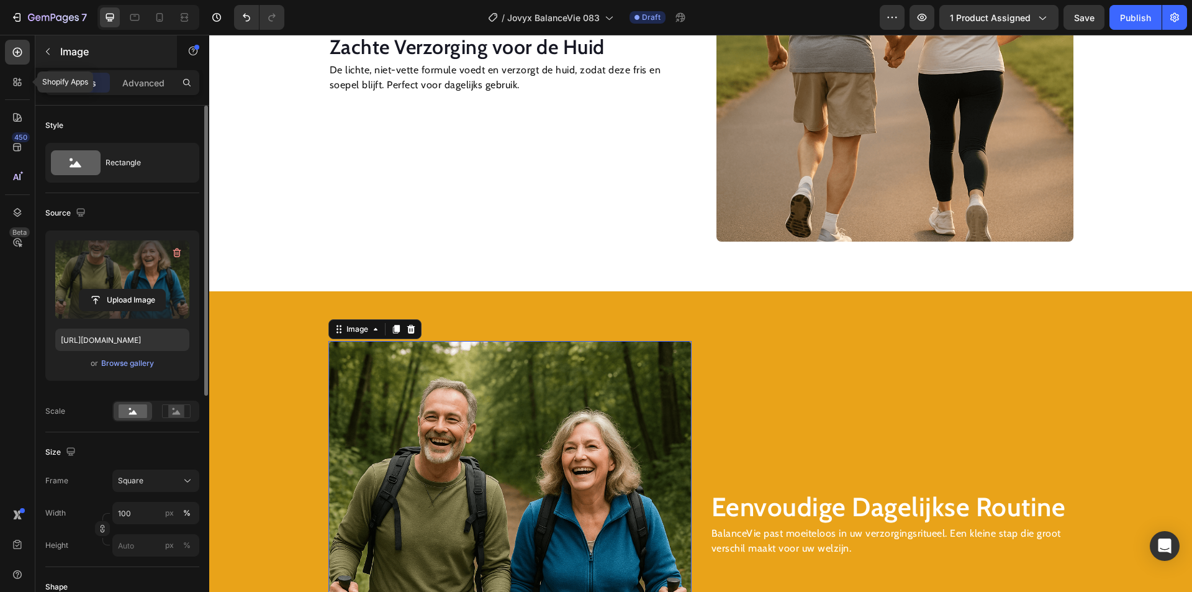
scroll to position [1552, 0]
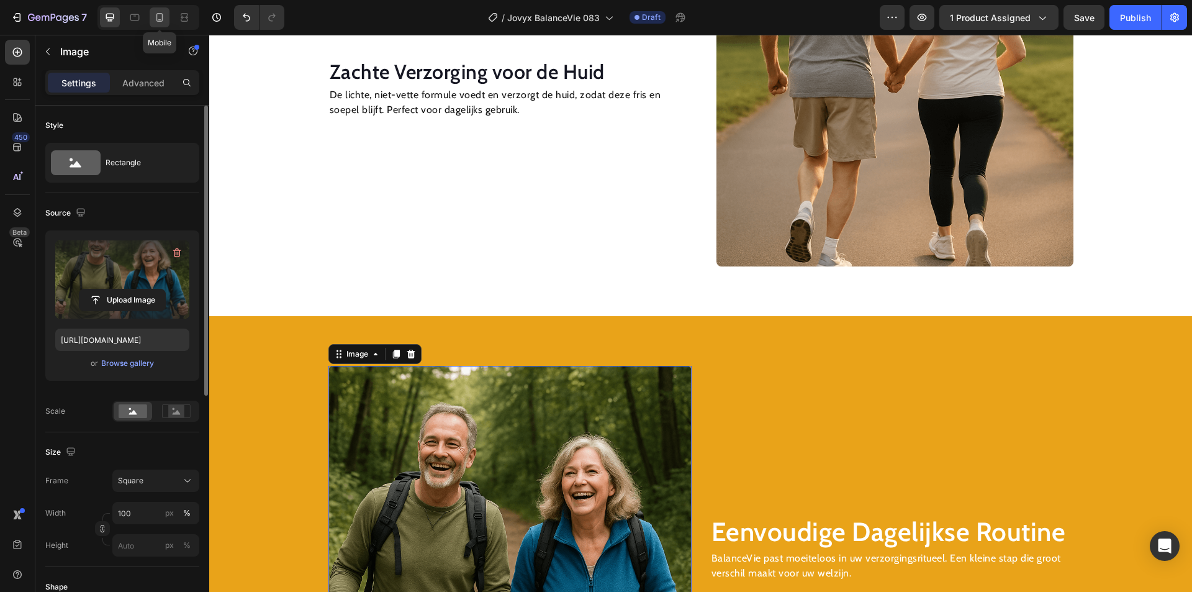
drag, startPoint x: 151, startPoint y: 19, endPoint x: 156, endPoint y: 25, distance: 7.5
click at [152, 19] on div at bounding box center [160, 17] width 20 height 20
type input "[URL][DOMAIN_NAME]"
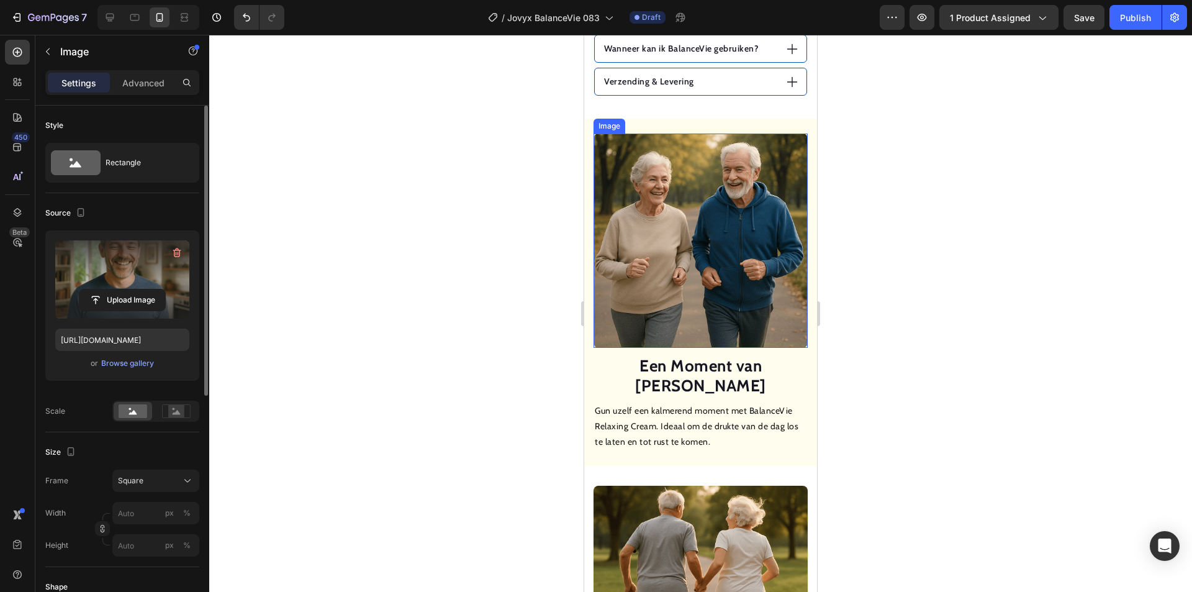
scroll to position [1116, 0]
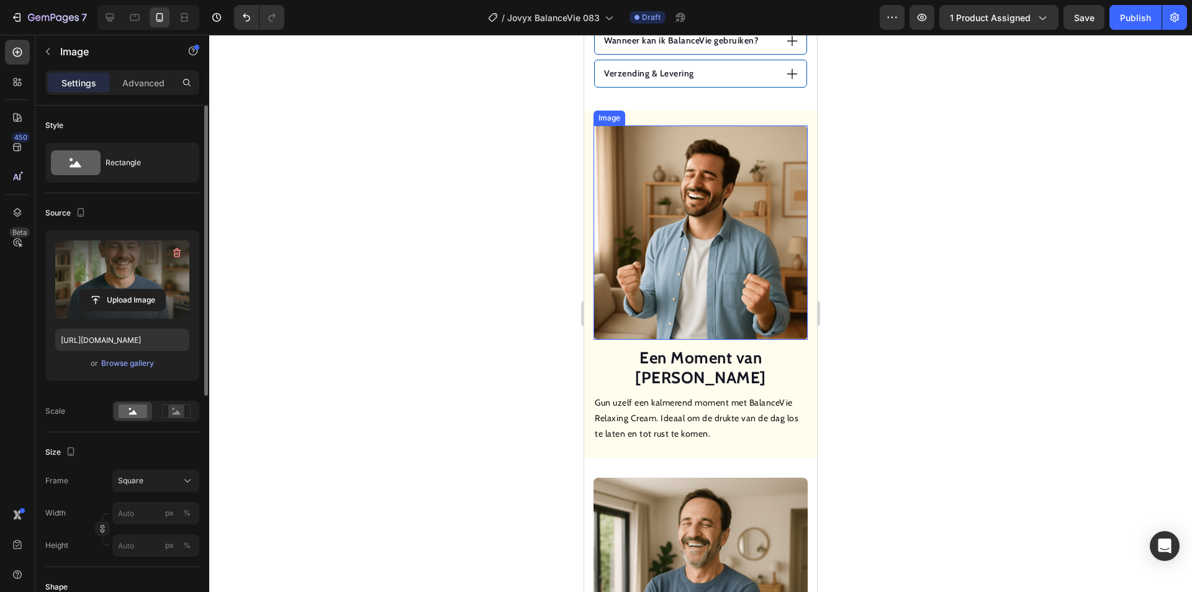
click at [703, 267] on img at bounding box center [700, 232] width 214 height 214
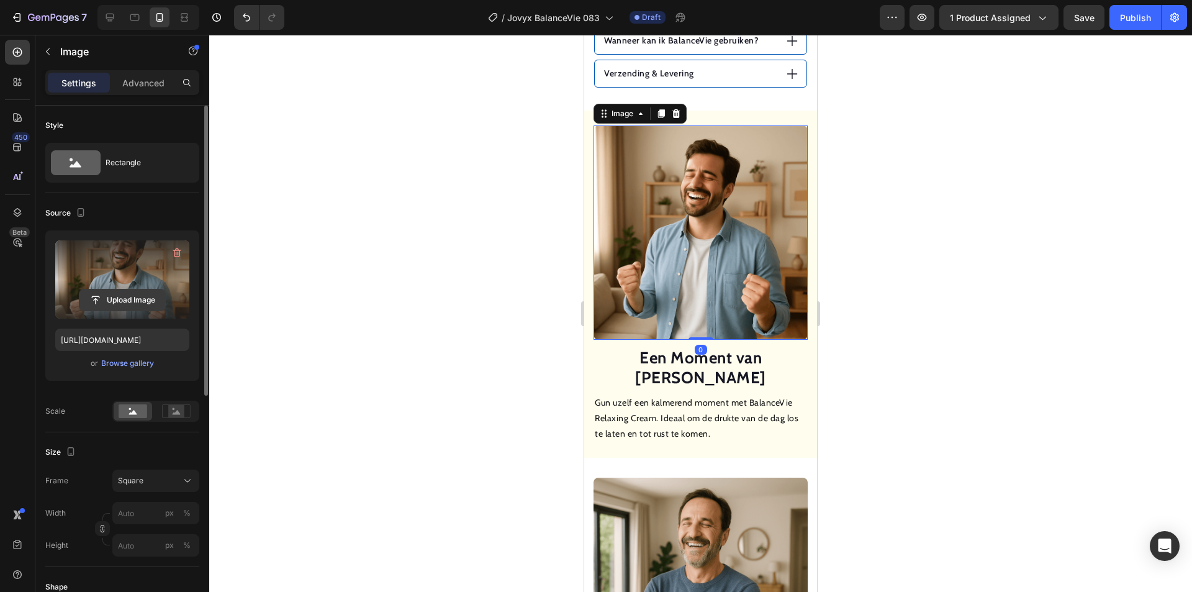
click at [136, 301] on input "file" at bounding box center [122, 299] width 86 height 21
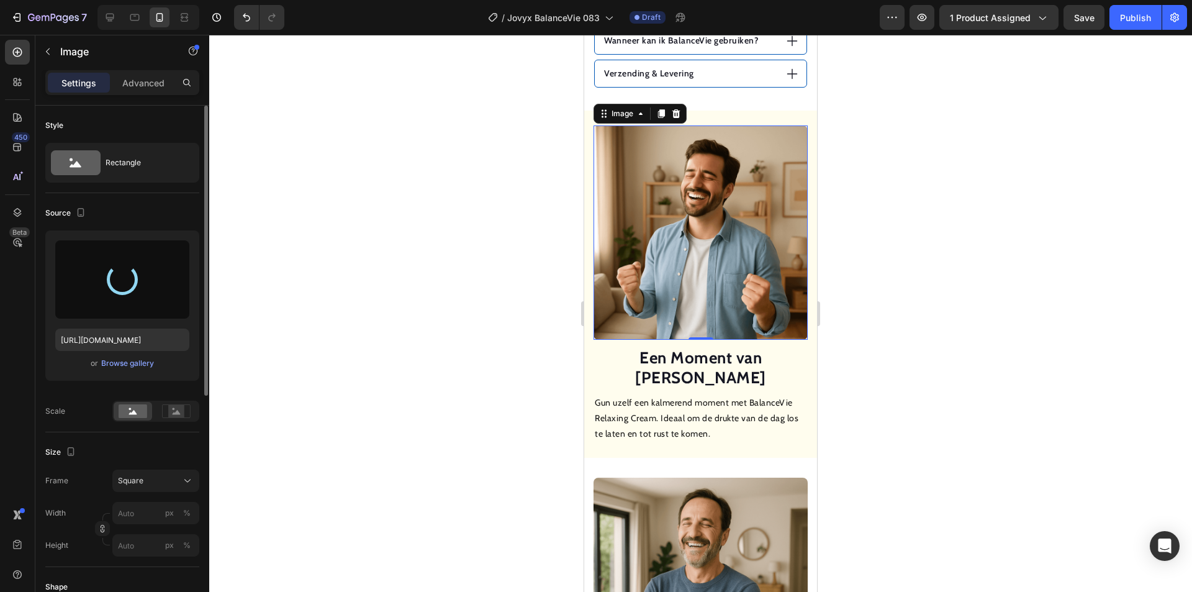
type input "[URL][DOMAIN_NAME]"
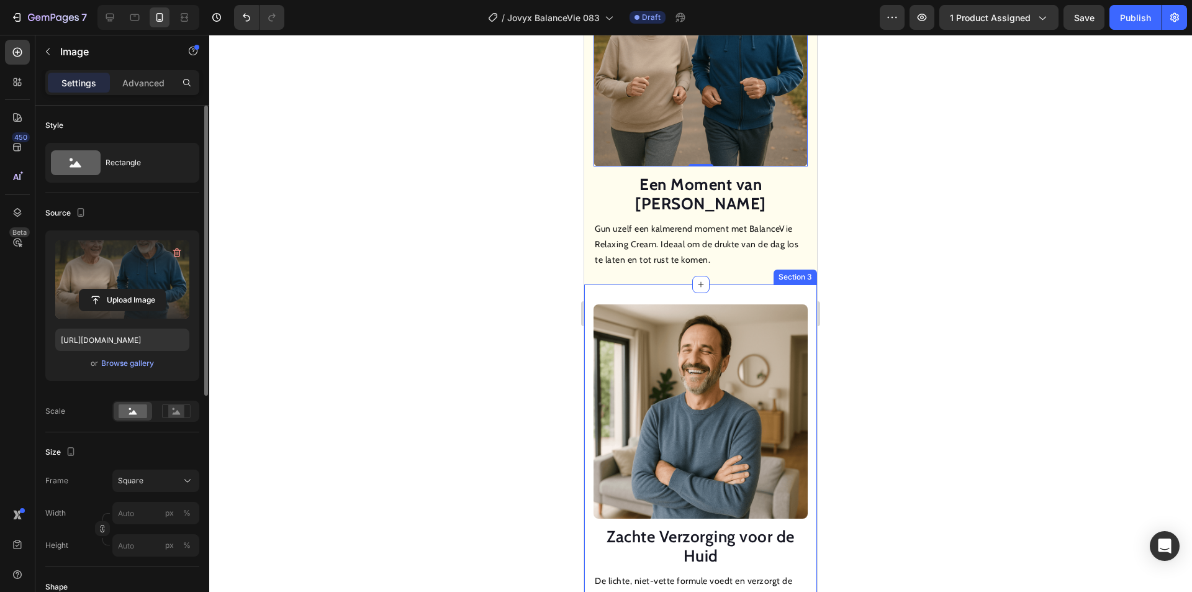
scroll to position [1365, 0]
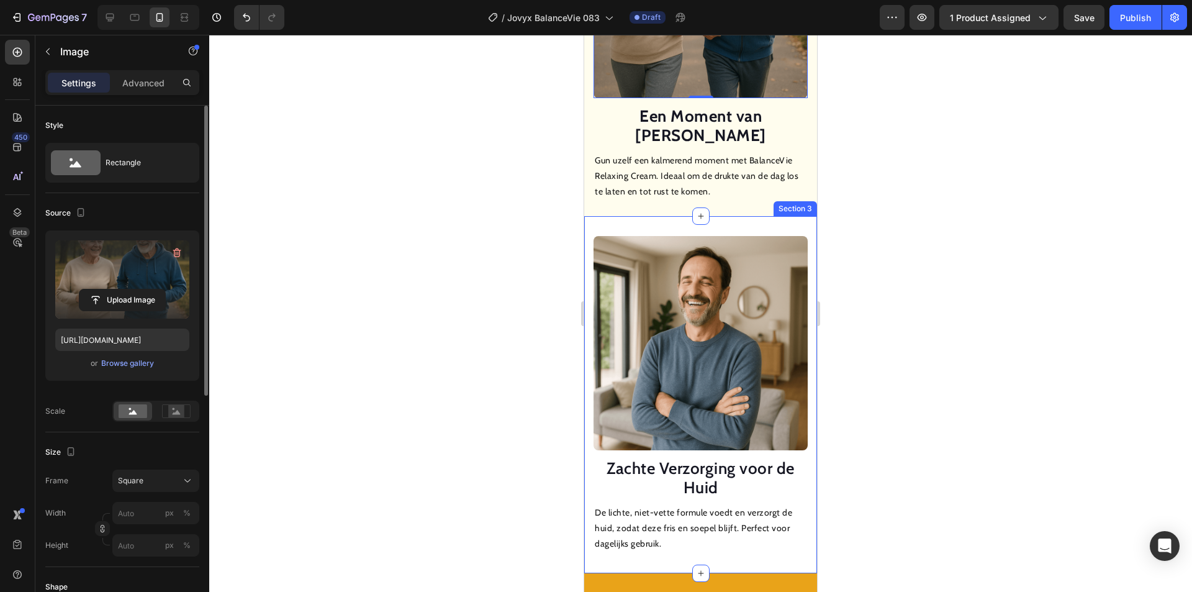
click at [721, 302] on img at bounding box center [700, 343] width 214 height 214
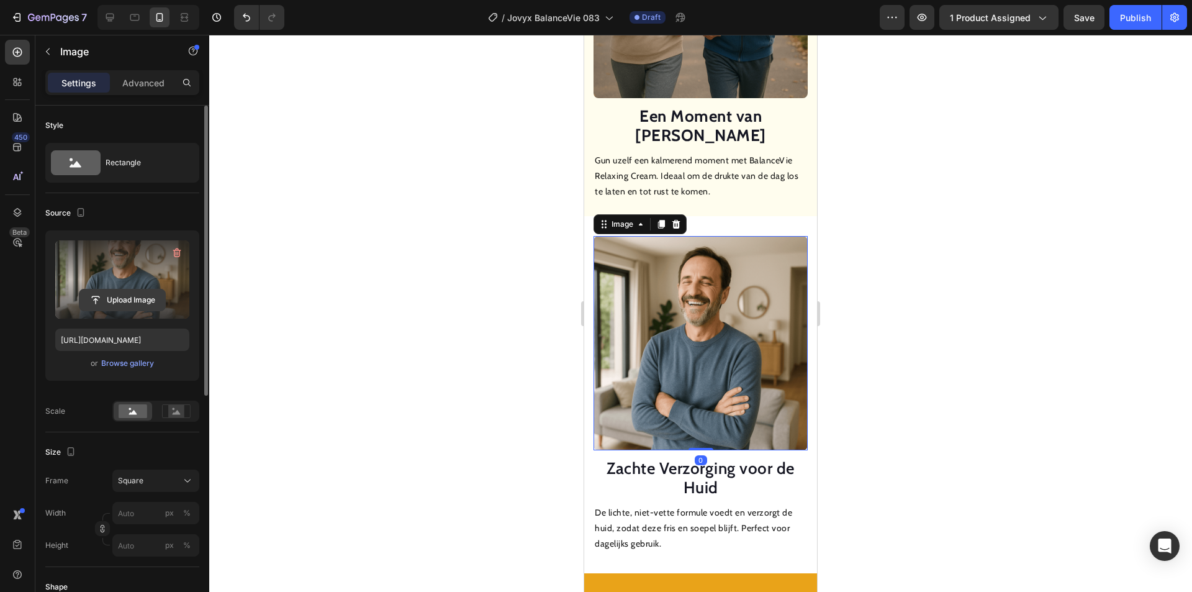
click at [125, 292] on input "file" at bounding box center [122, 299] width 86 height 21
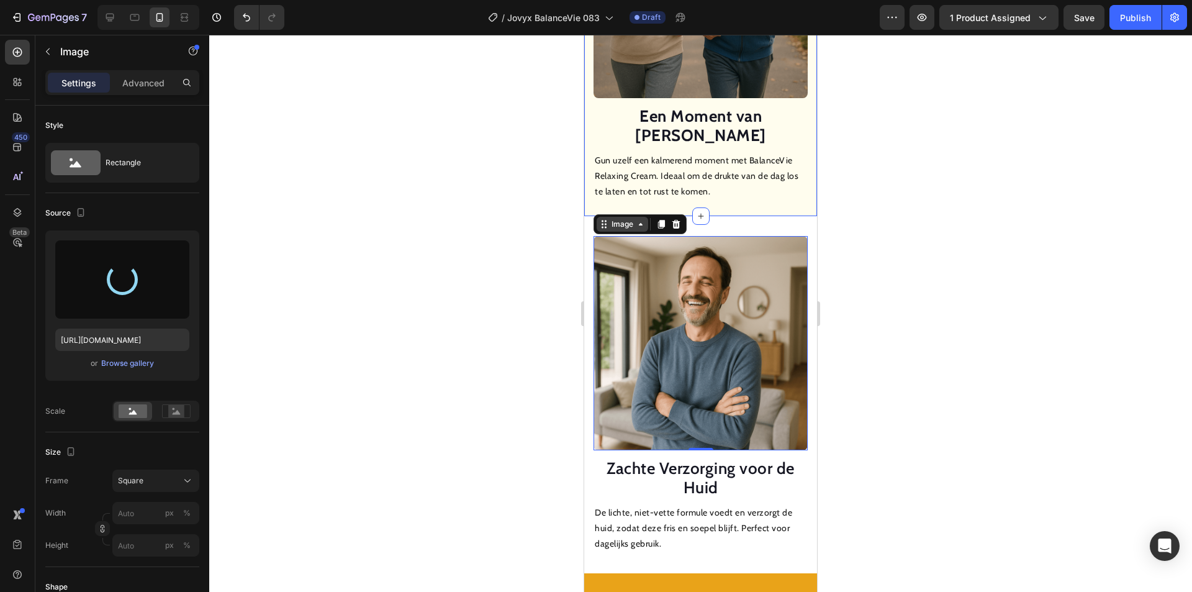
type input "[URL][DOMAIN_NAME]"
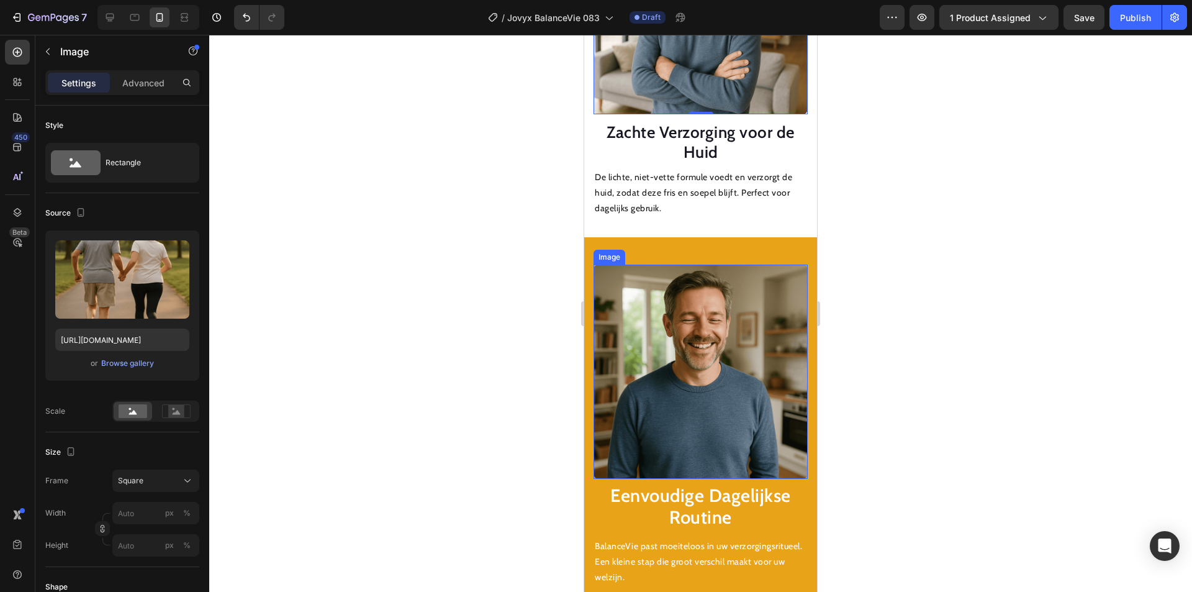
scroll to position [1737, 0]
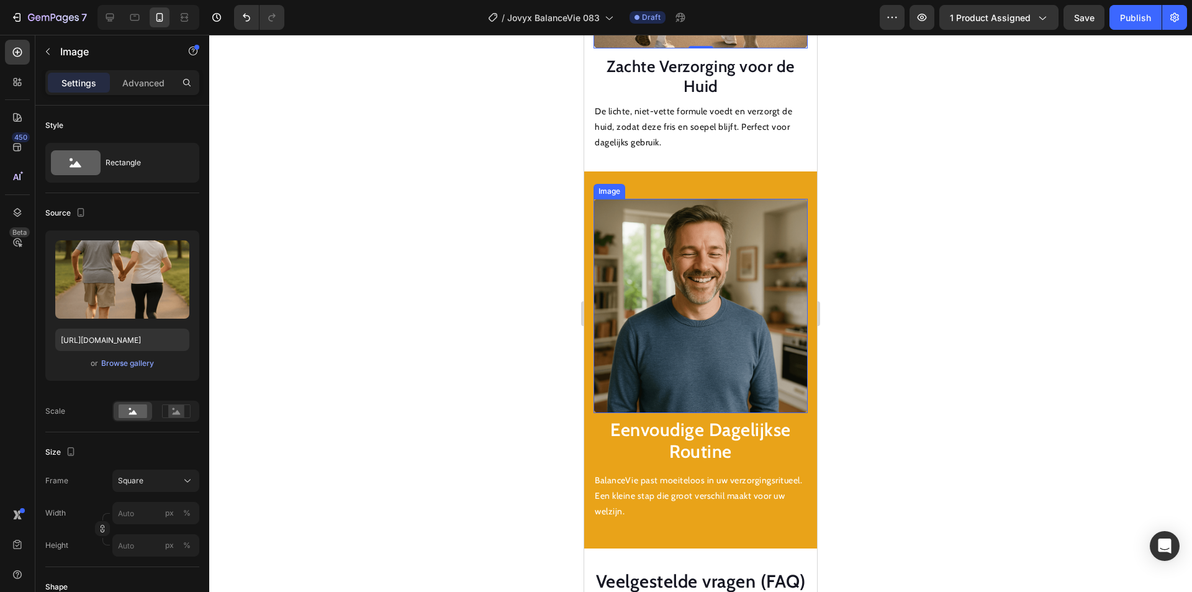
click at [674, 307] on img at bounding box center [700, 306] width 214 height 214
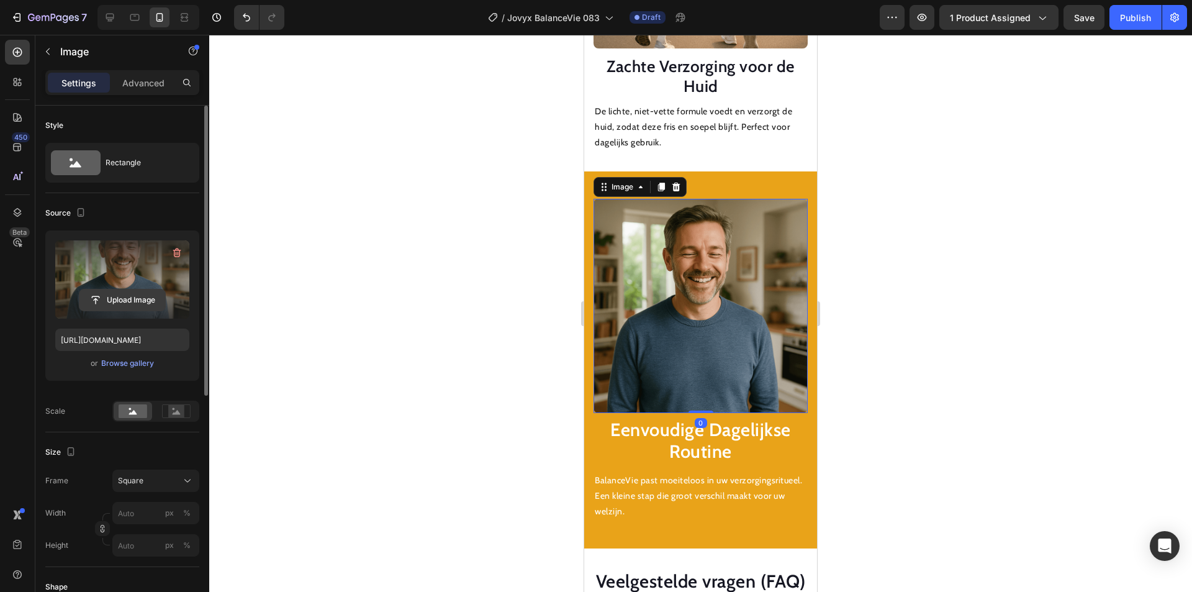
click at [135, 293] on input "file" at bounding box center [122, 299] width 86 height 21
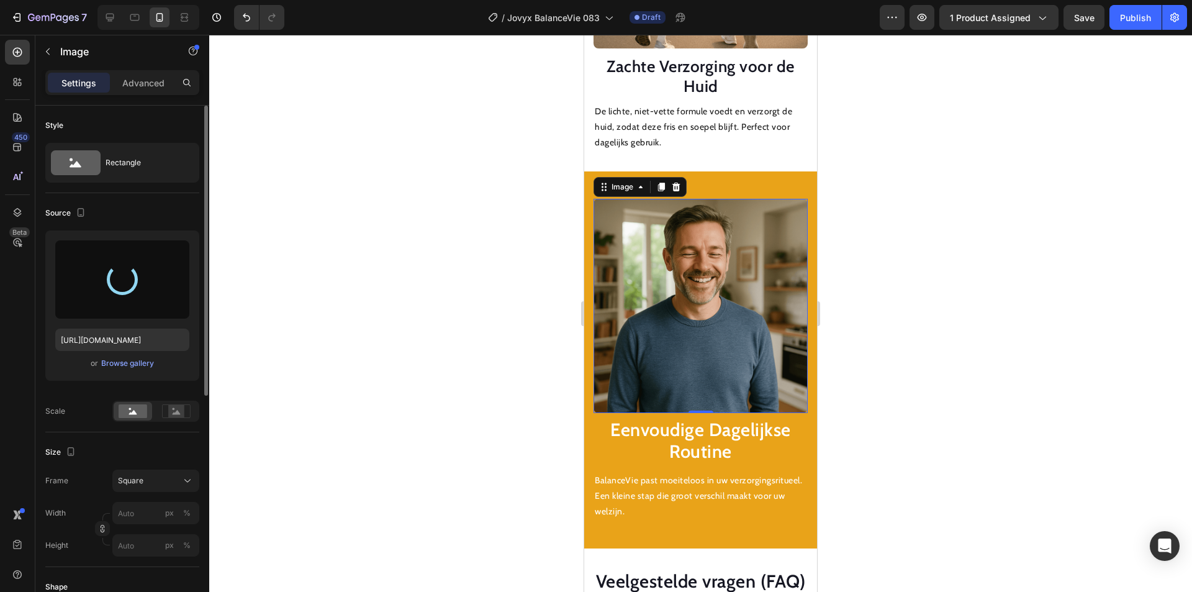
type input "[URL][DOMAIN_NAME]"
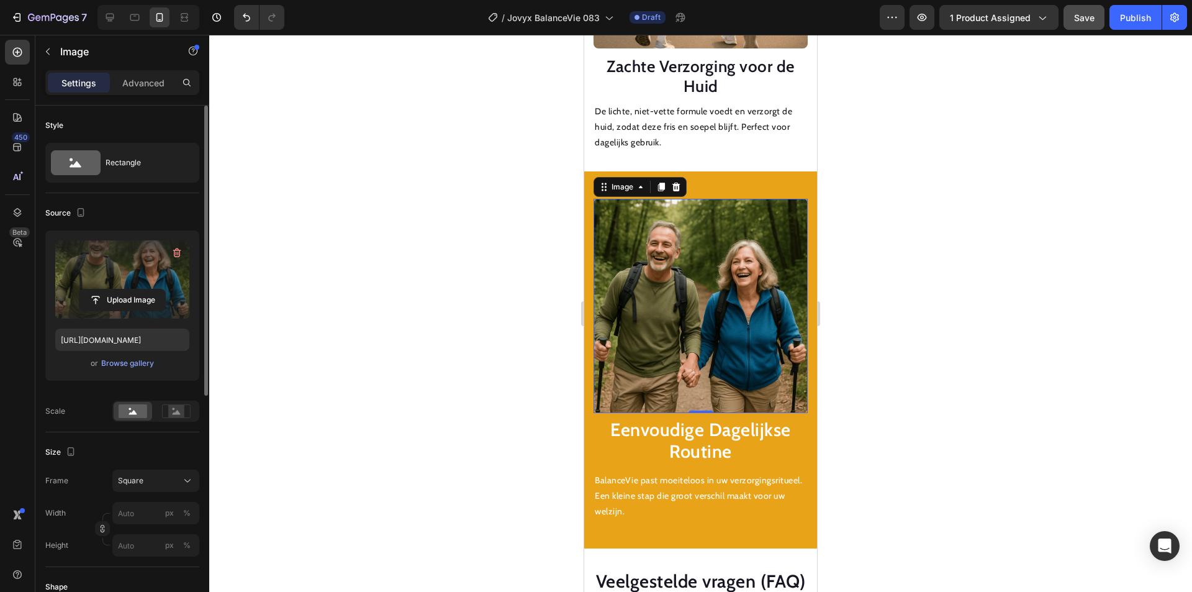
click at [1126, 17] on div "Publish" at bounding box center [1135, 17] width 31 height 13
